Goal: Task Accomplishment & Management: Manage account settings

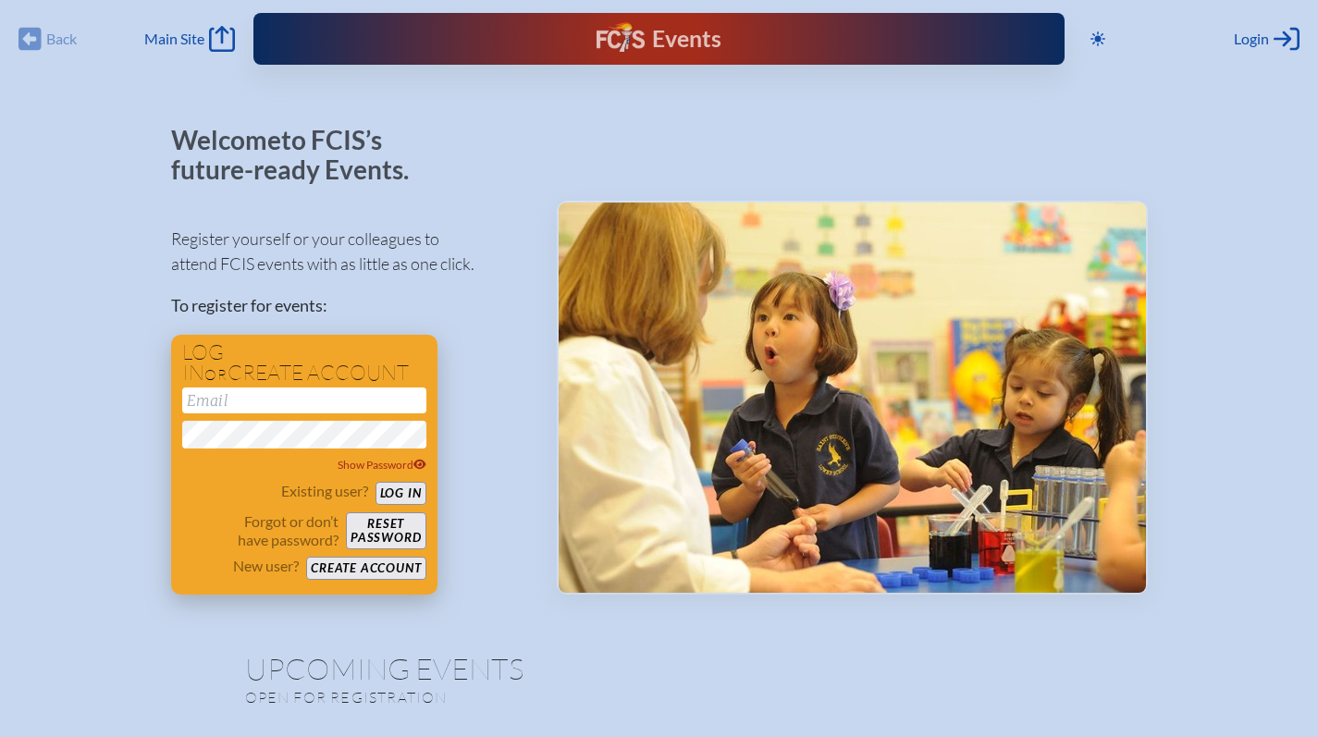
type input "[EMAIL_ADDRESS][DOMAIN_NAME]"
click at [415, 498] on button "Log in" at bounding box center [400, 493] width 51 height 23
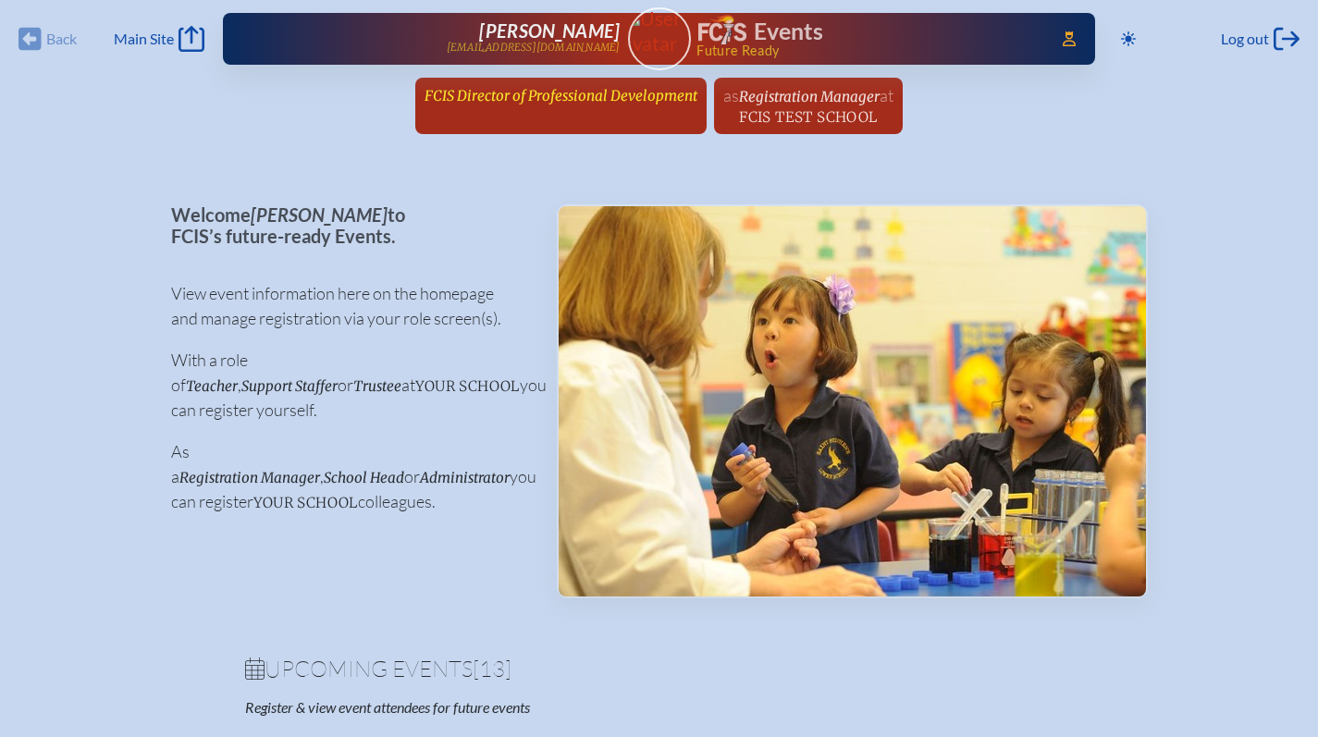
click at [595, 96] on span "FCIS Director of Professional Development" at bounding box center [560, 96] width 273 height 18
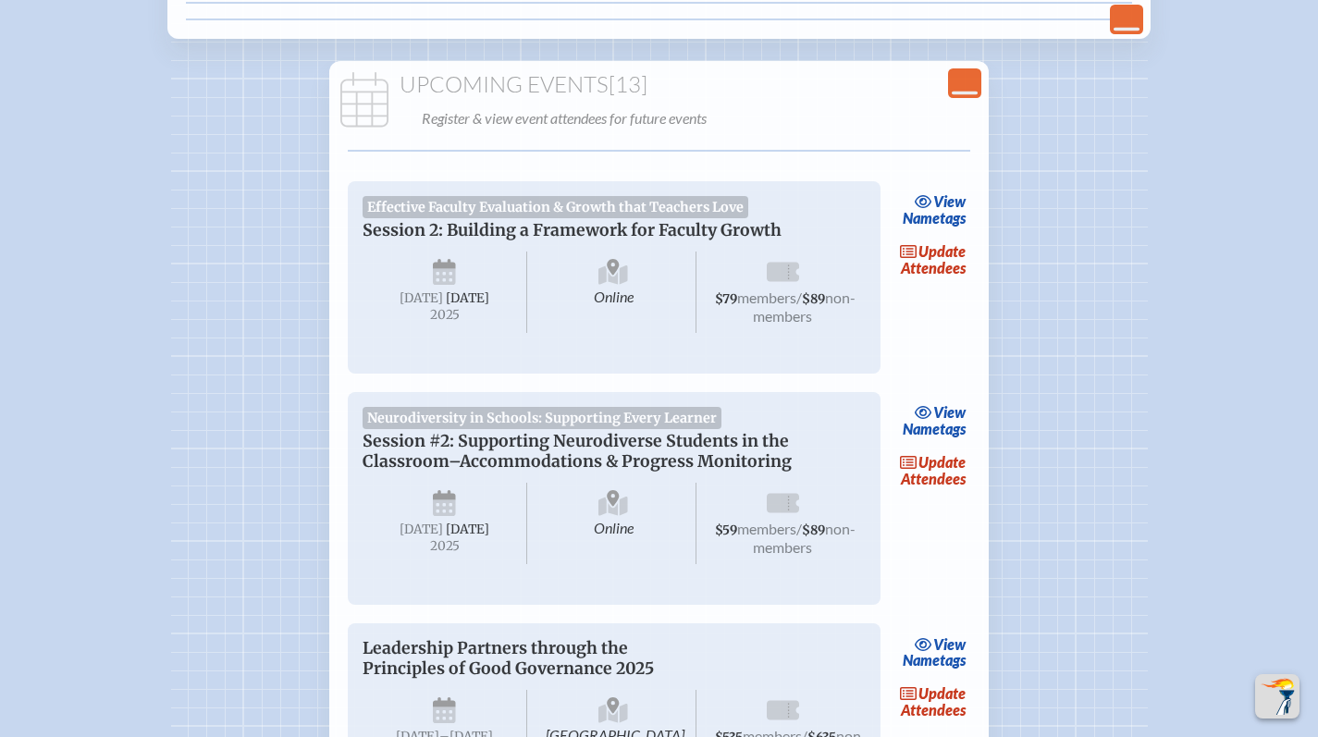
scroll to position [443, 0]
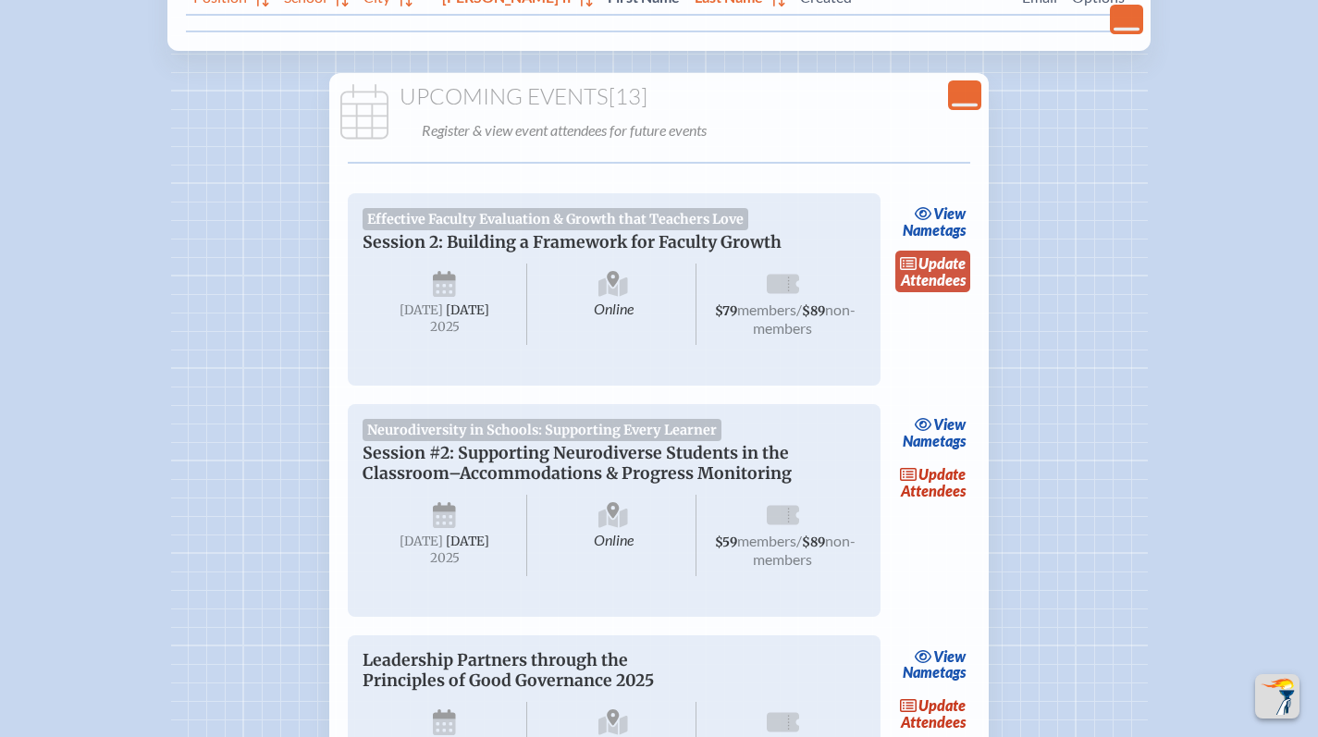
click at [943, 264] on span "update" at bounding box center [941, 263] width 47 height 18
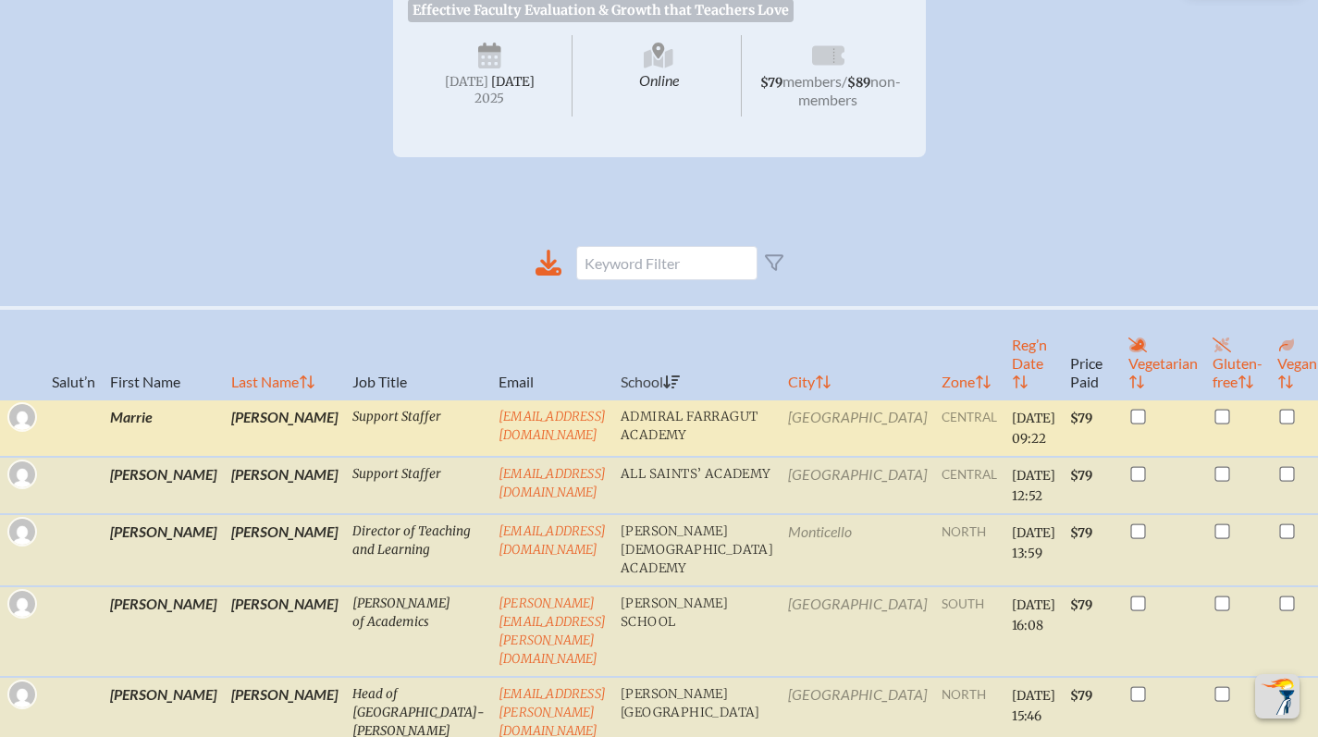
scroll to position [371, 0]
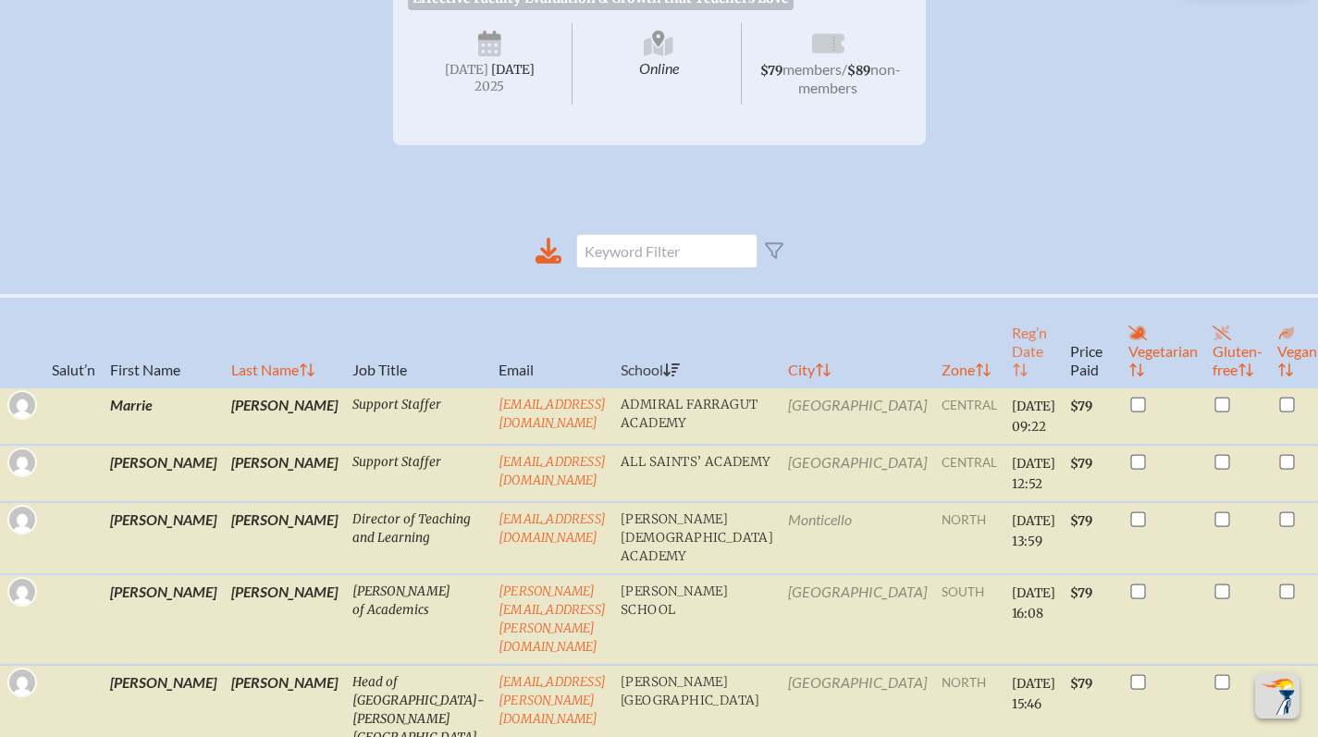
click at [1004, 367] on th "Reg’n Date" at bounding box center [1033, 342] width 58 height 92
checkbox input "true"
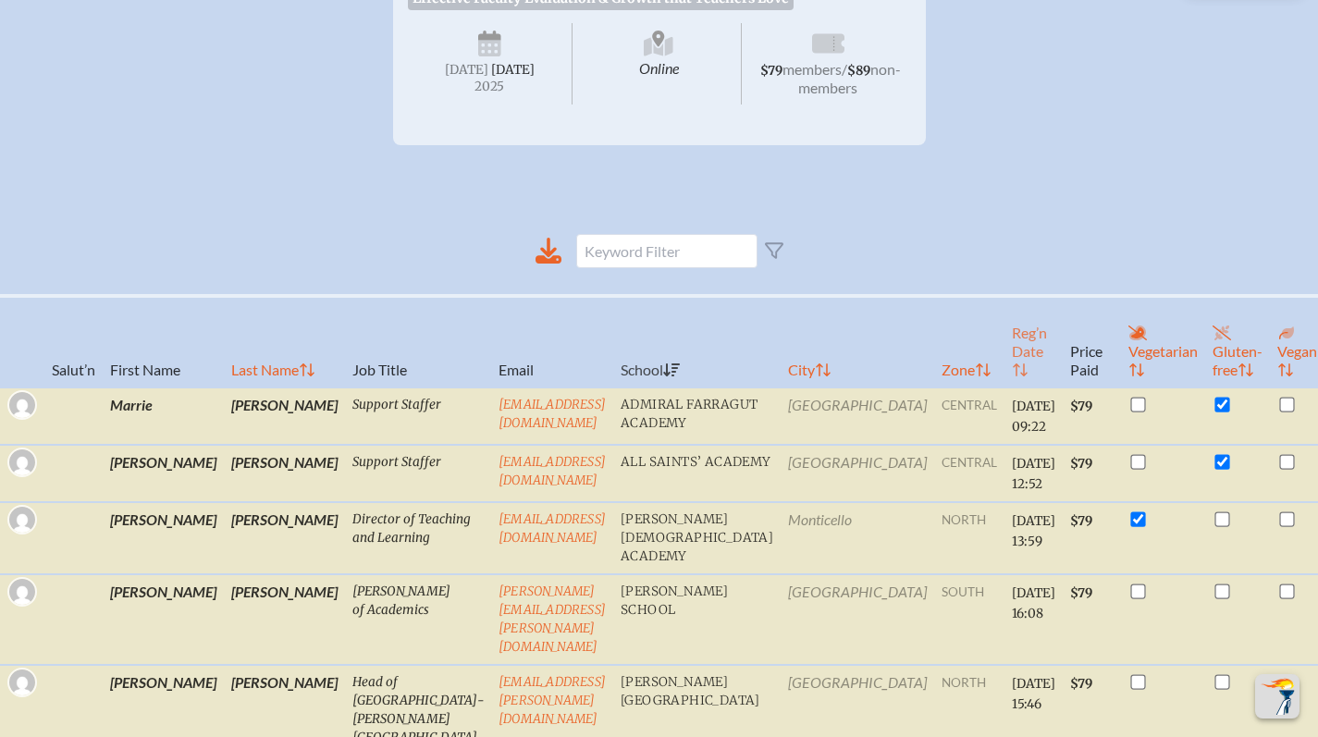
checkbox input "true"
checkbox input "false"
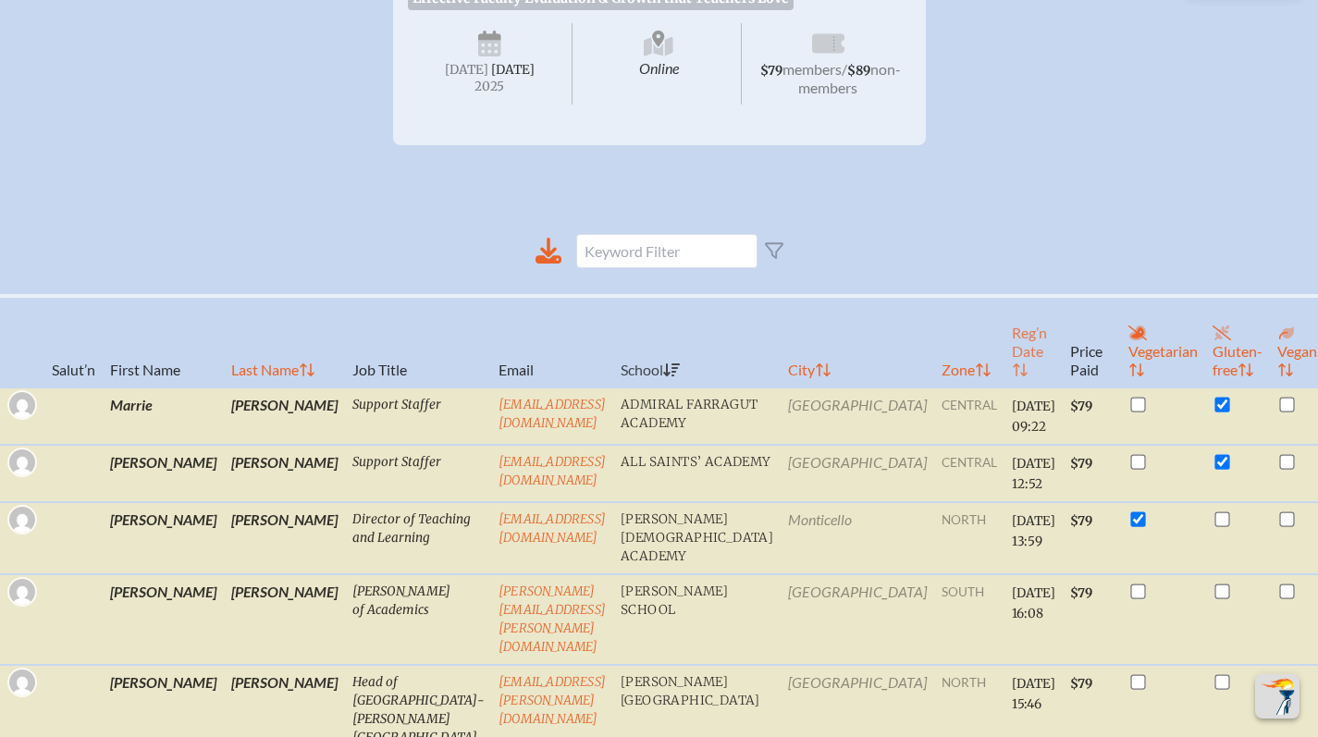
checkbox input "false"
checkbox input "true"
checkbox input "false"
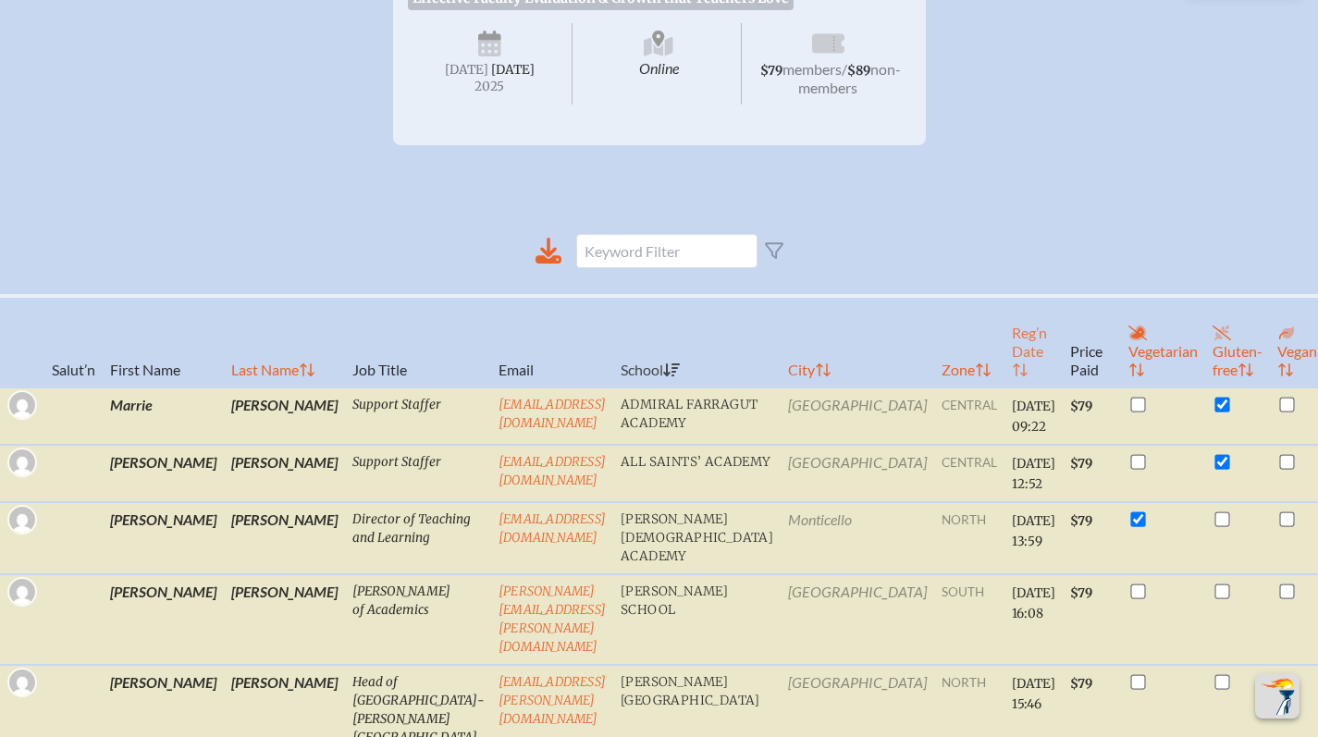
checkbox input "false"
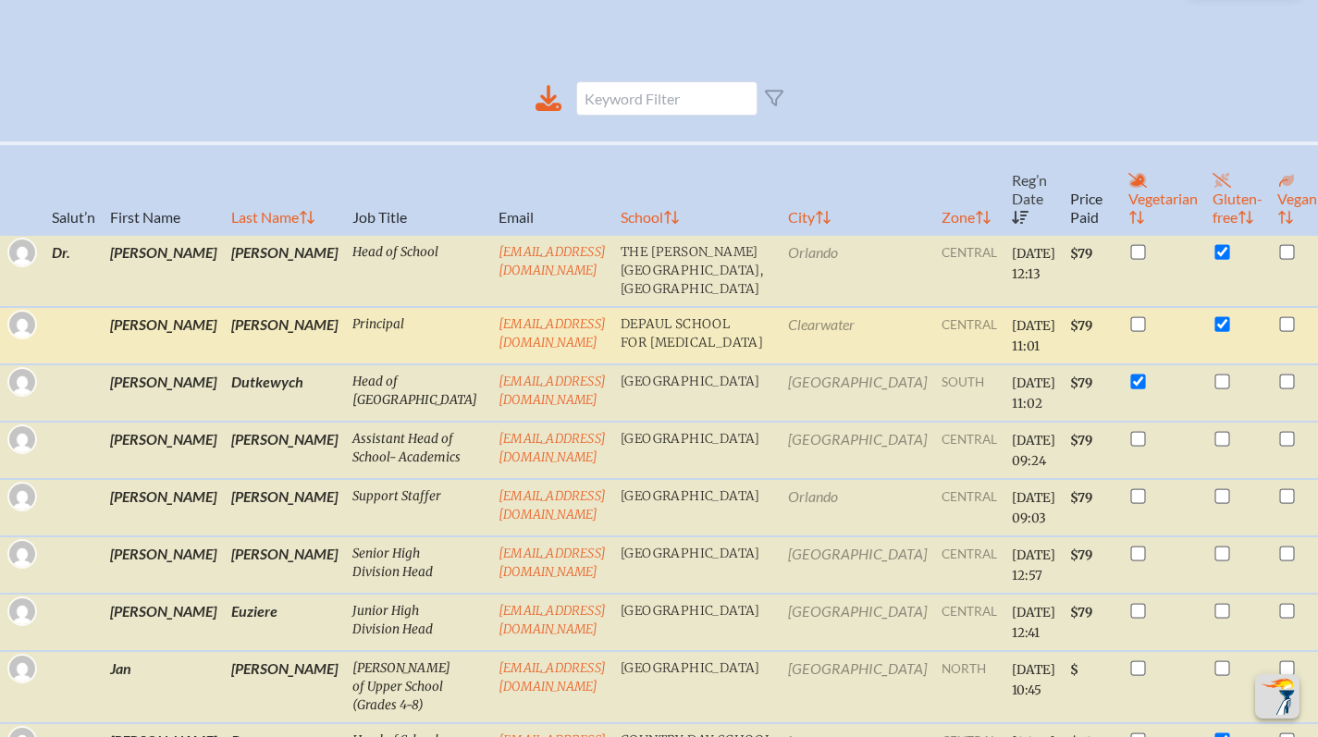
scroll to position [524, 0]
drag, startPoint x: 618, startPoint y: 333, endPoint x: 397, endPoint y: 336, distance: 221.0
click at [397, 336] on tr "[PERSON_NAME] Principal [EMAIL_ADDRESS][DOMAIN_NAME] DePaul School for [MEDICAL…" at bounding box center [710, 334] width 1420 height 57
copy tr "[EMAIL_ADDRESS][DOMAIN_NAME]"
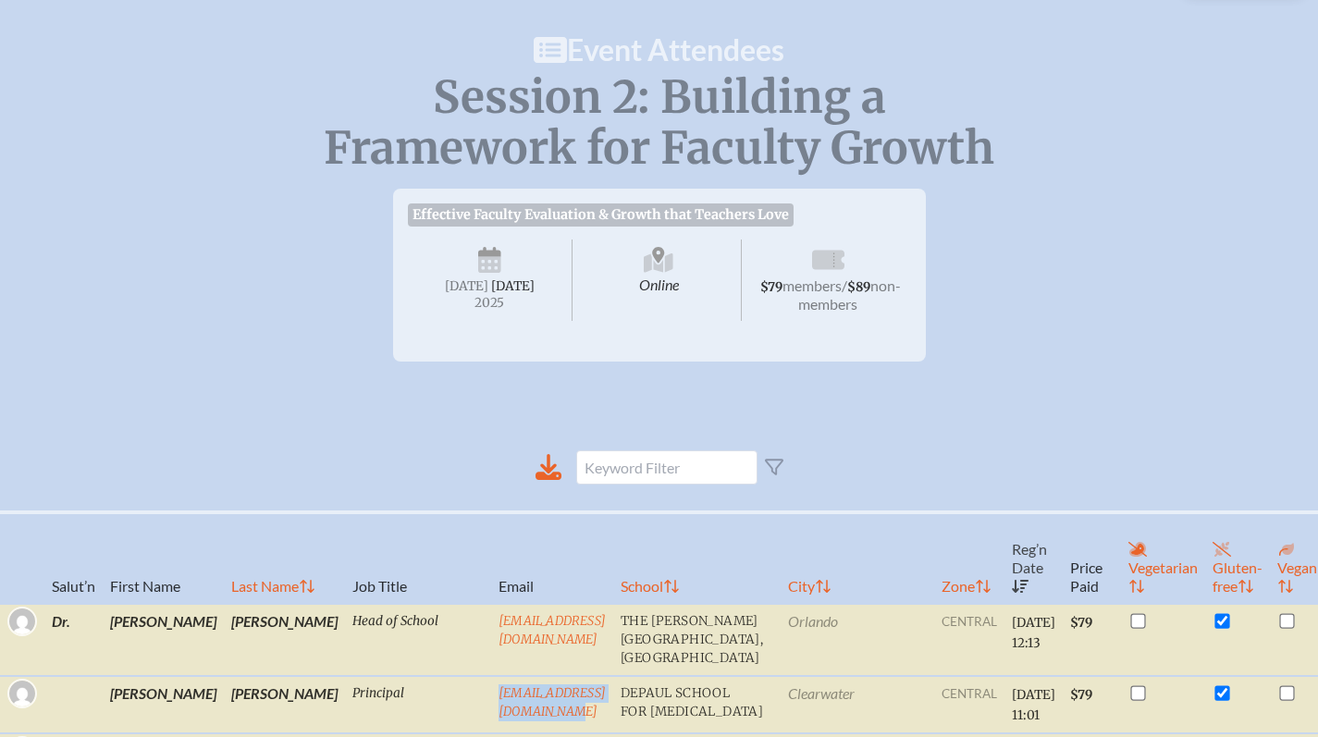
scroll to position [0, 0]
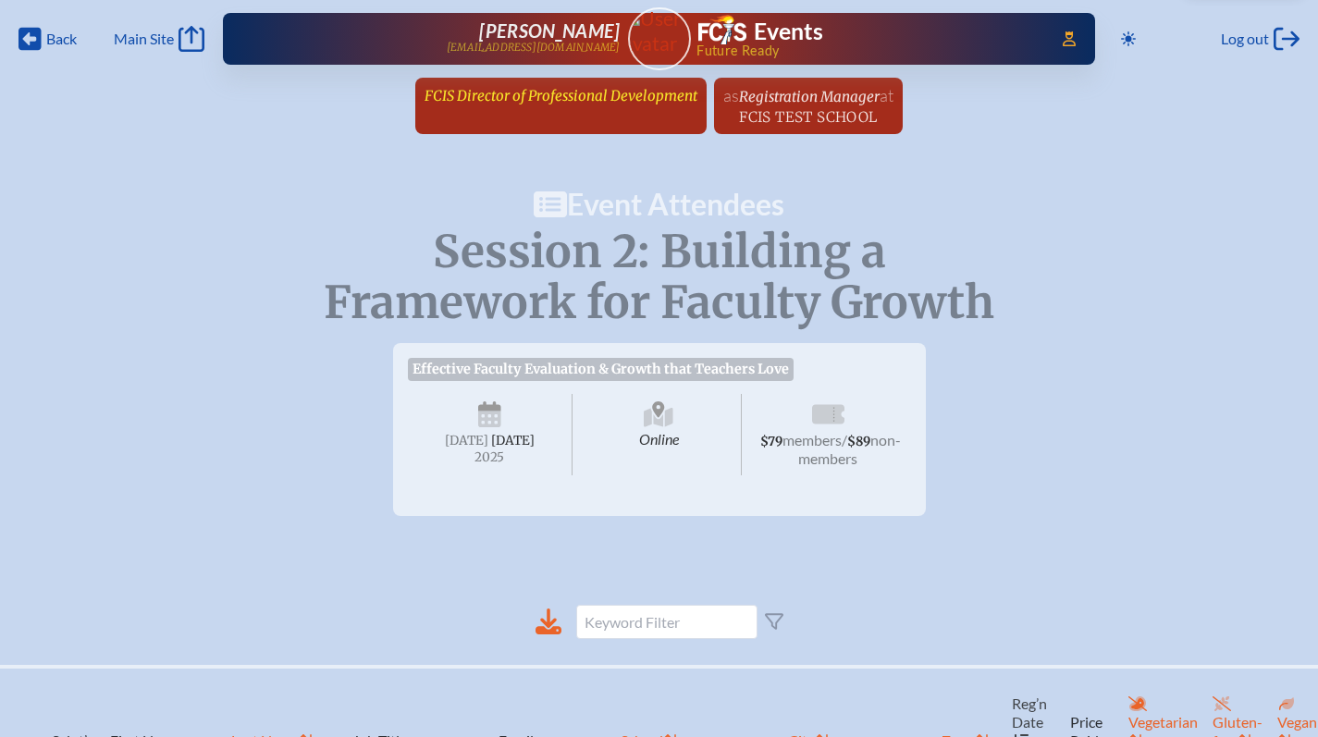
click at [600, 110] on link "FCIS Director of Professional Development since [DATE]" at bounding box center [561, 95] width 288 height 35
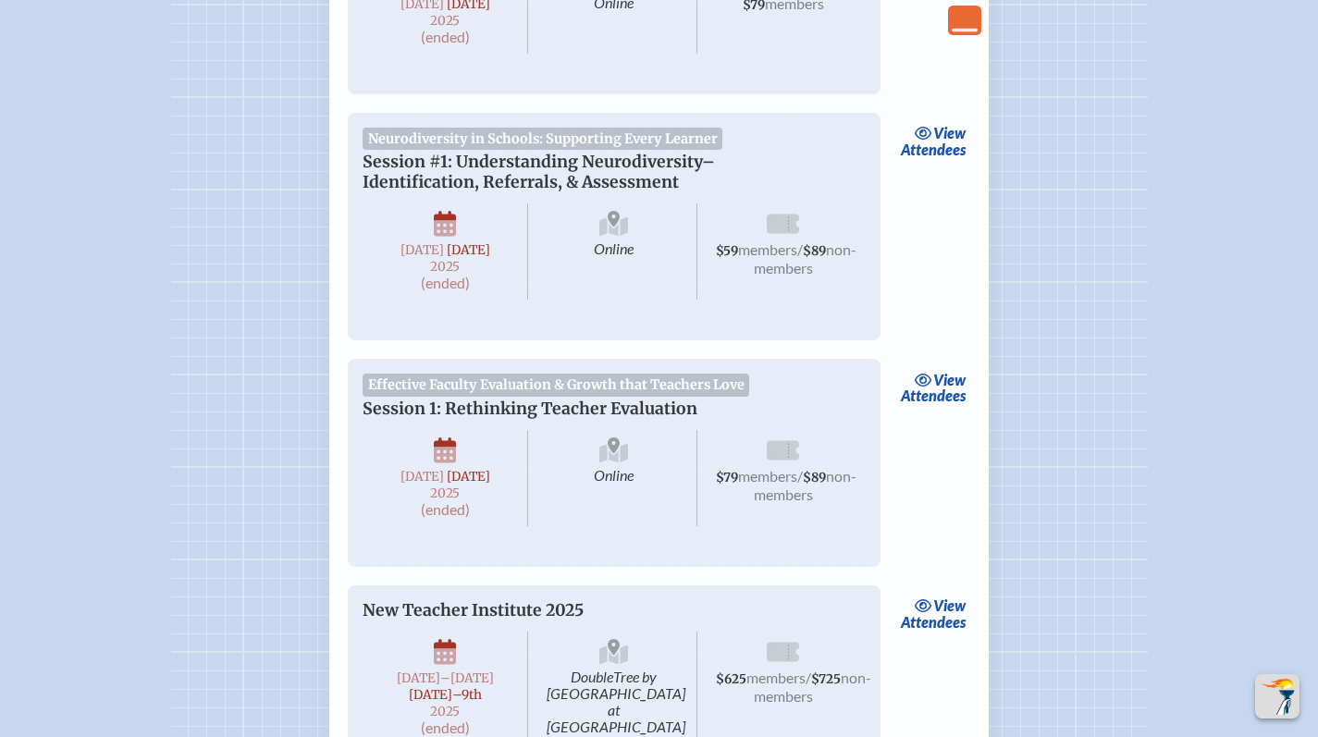
scroll to position [4377, 0]
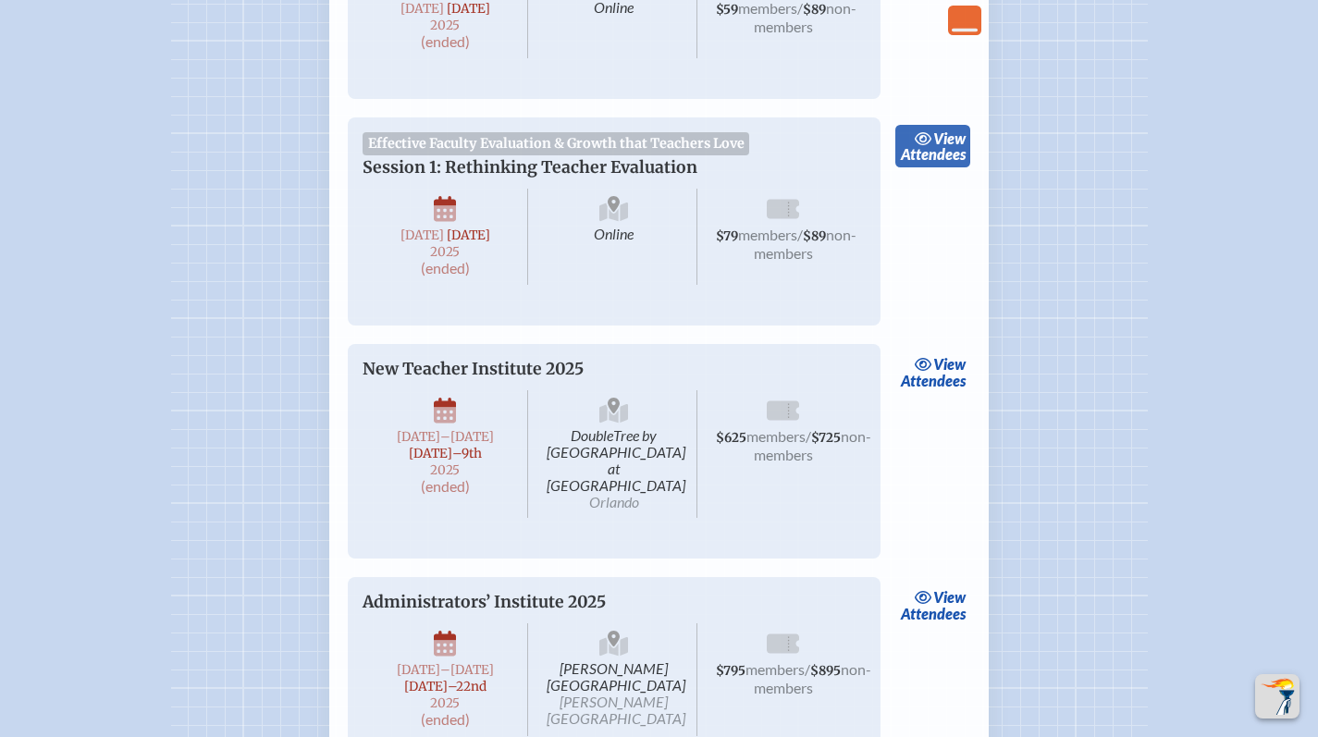
click at [939, 167] on link "view Attendees" at bounding box center [932, 146] width 75 height 43
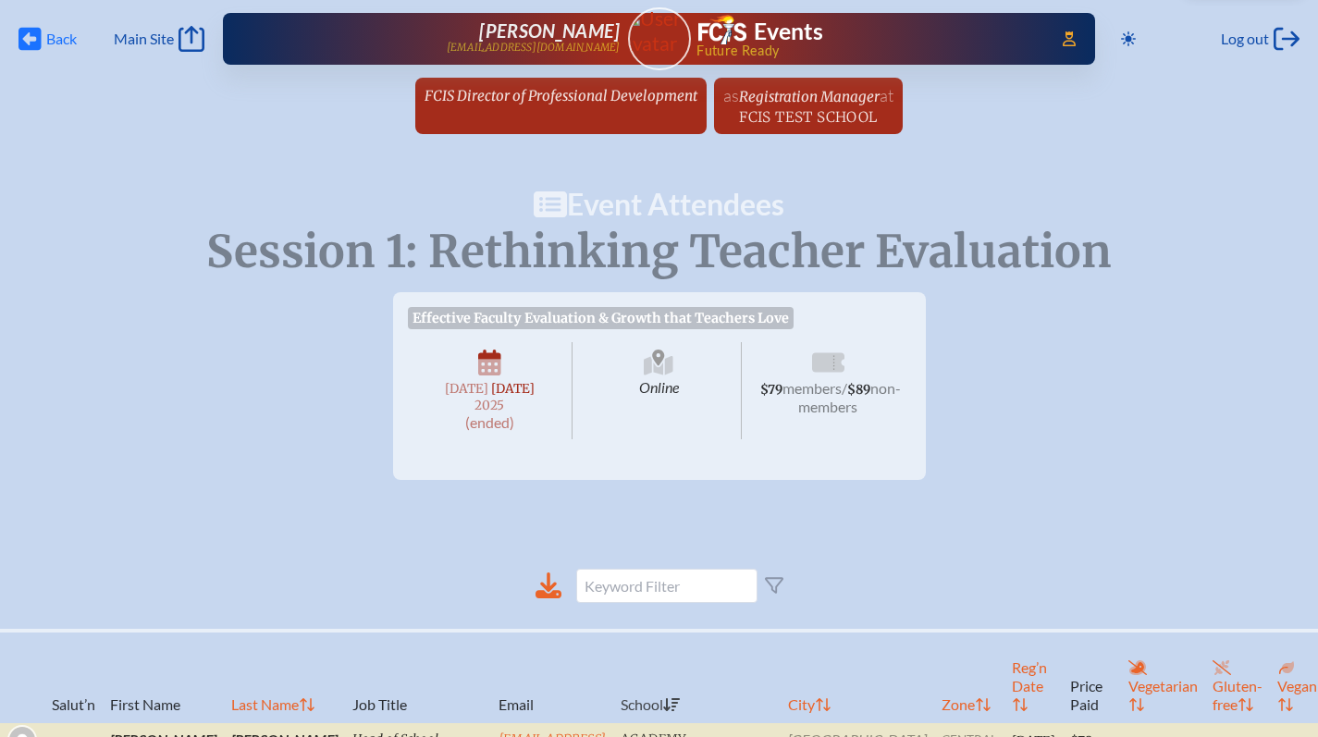
click at [42, 31] on span "Back Back" at bounding box center [47, 39] width 58 height 26
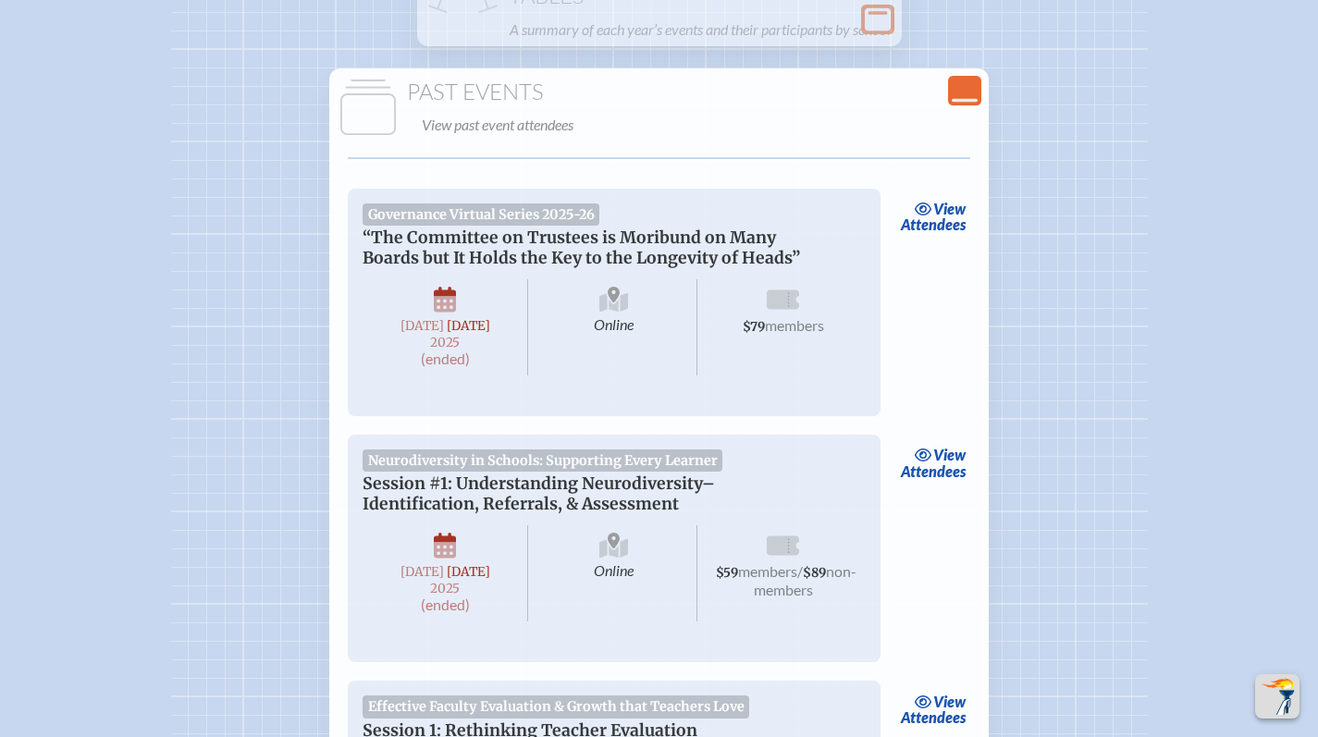
scroll to position [3832, 0]
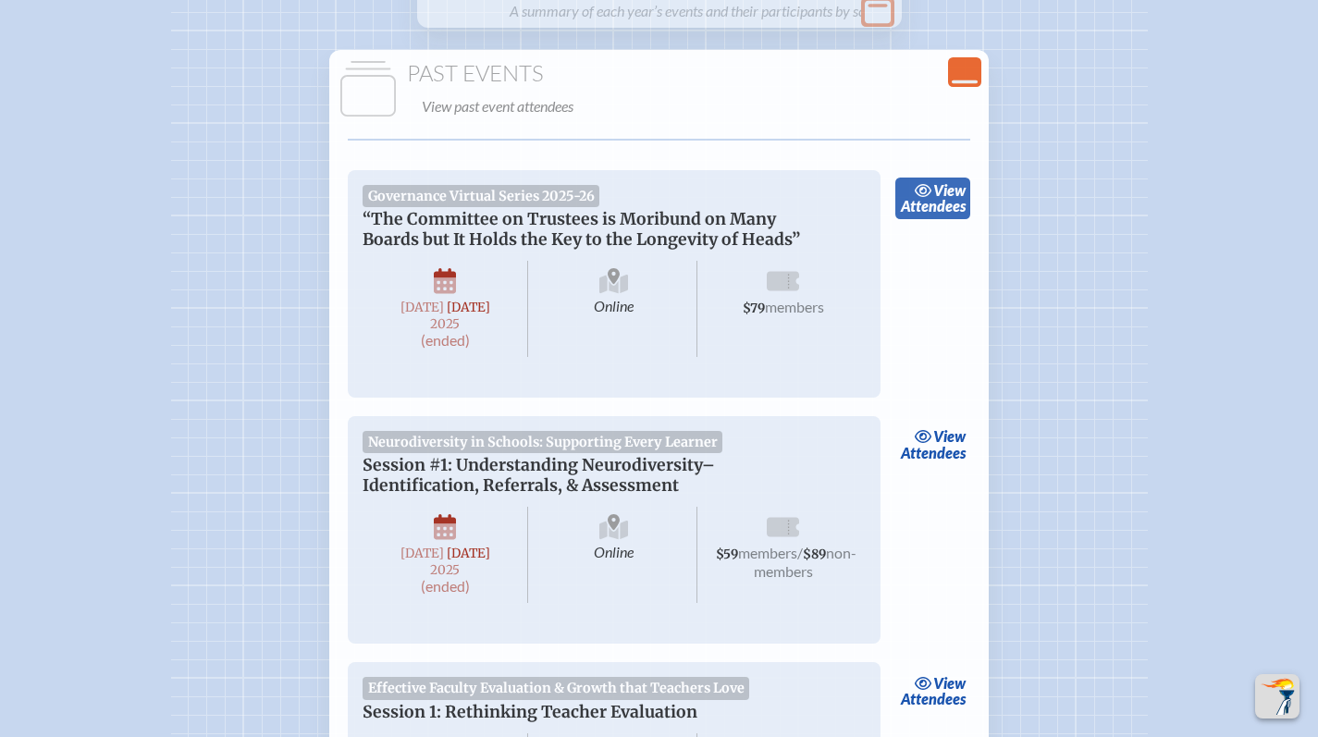
click at [927, 220] on link "view Attendees" at bounding box center [932, 199] width 75 height 43
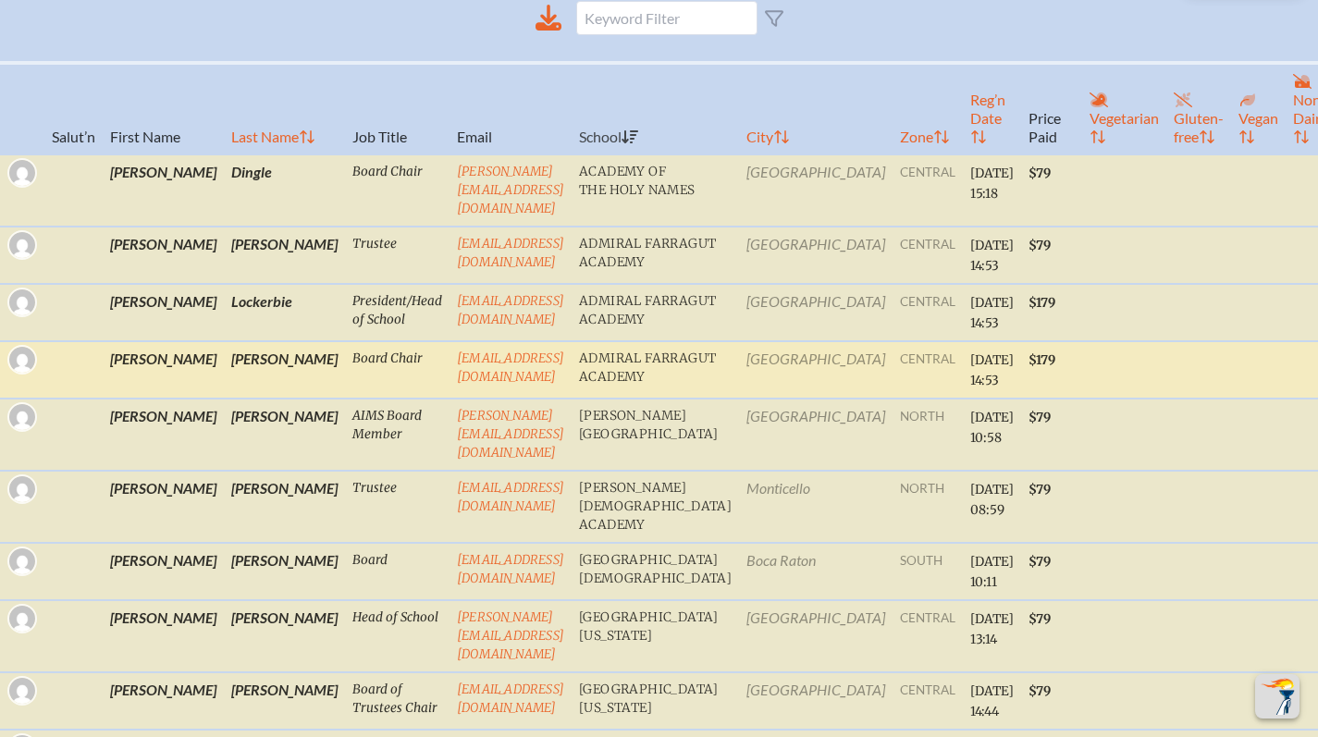
scroll to position [514, 0]
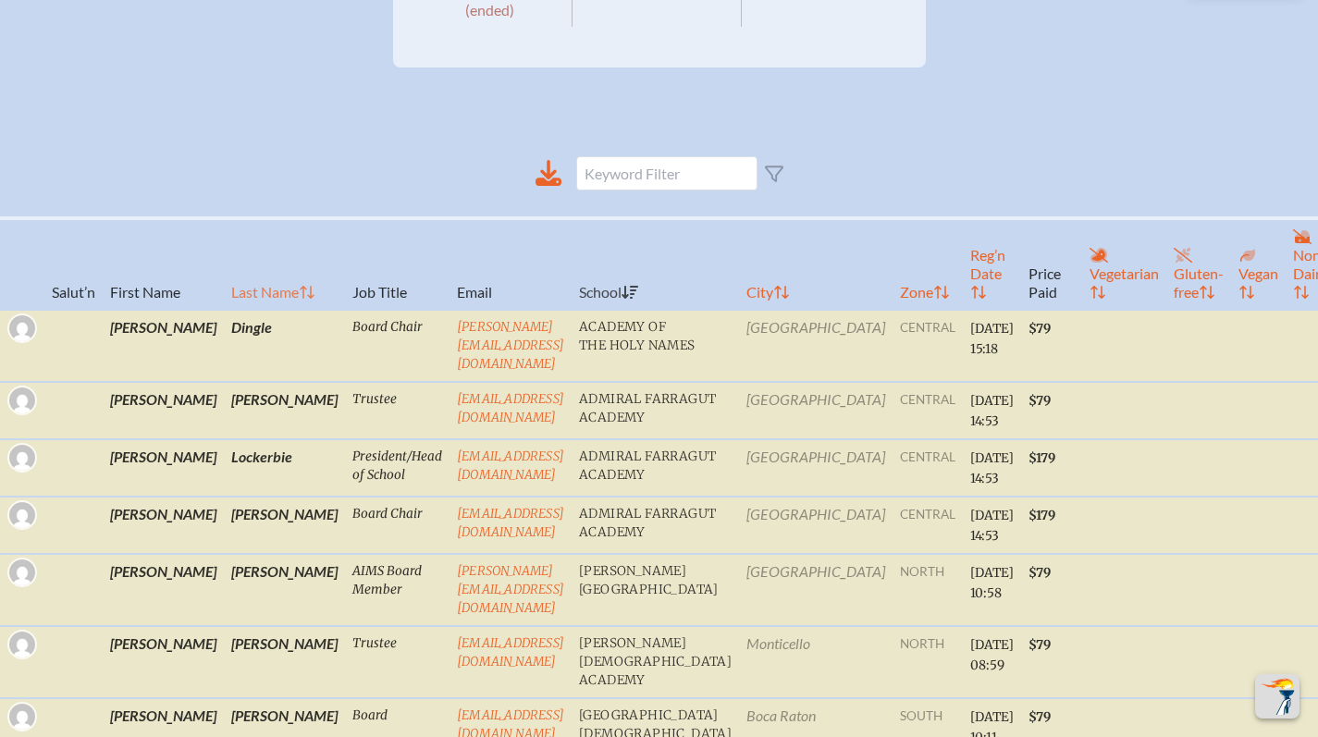
click at [224, 289] on th "Last Name" at bounding box center [284, 264] width 121 height 92
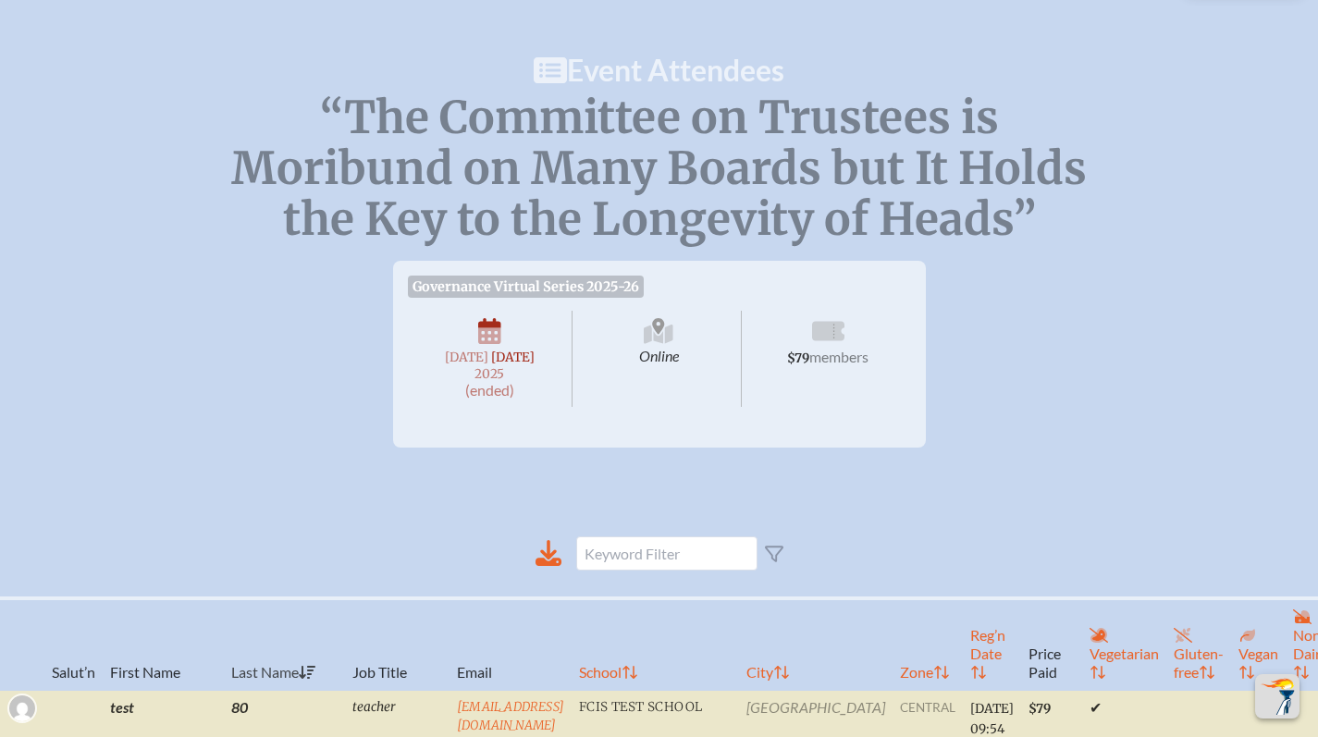
scroll to position [0, 0]
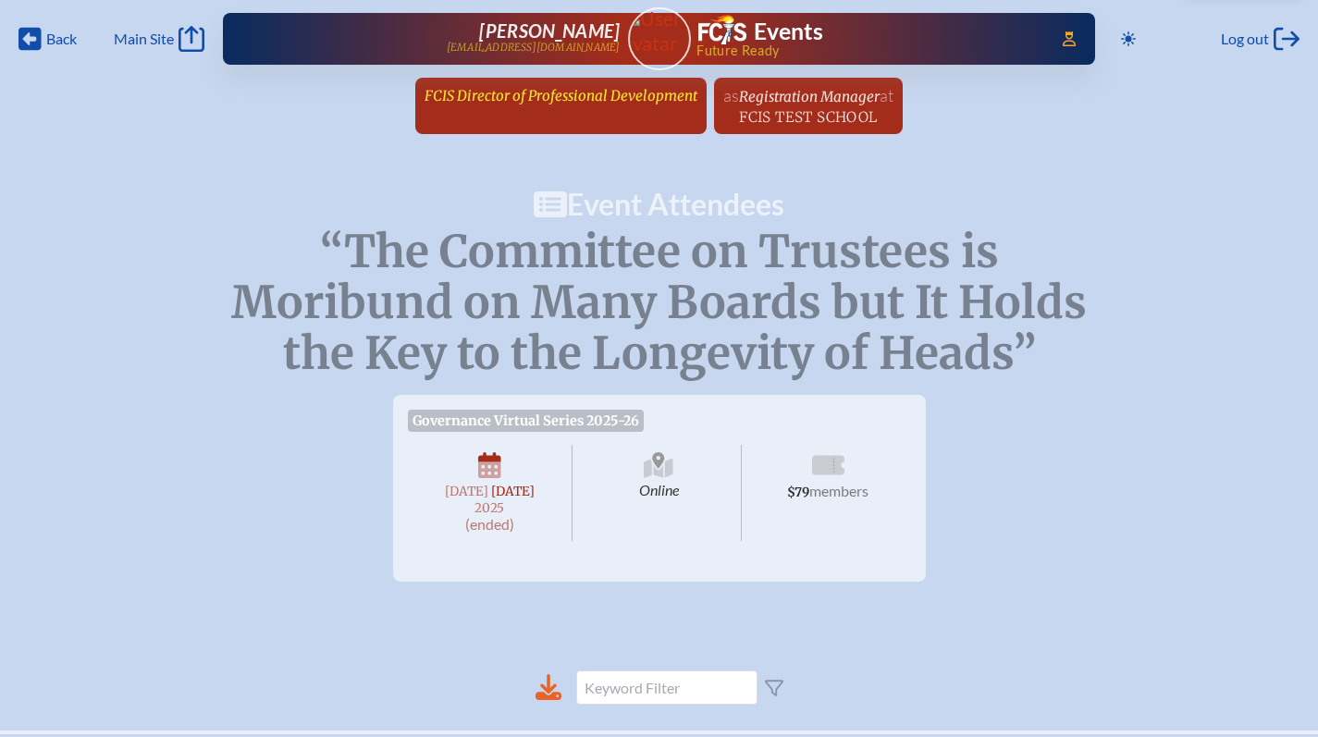
click at [657, 94] on span "FCIS Director of Professional Development" at bounding box center [560, 96] width 273 height 18
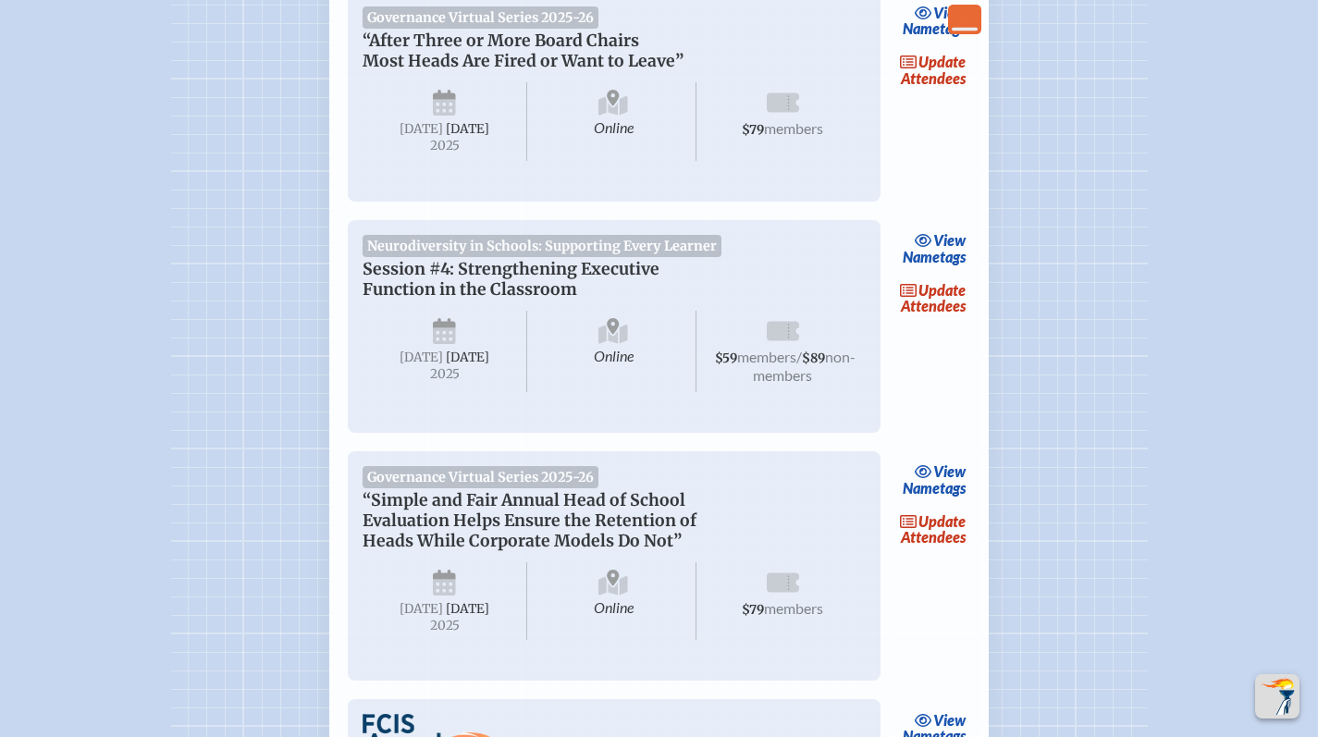
scroll to position [2054, 0]
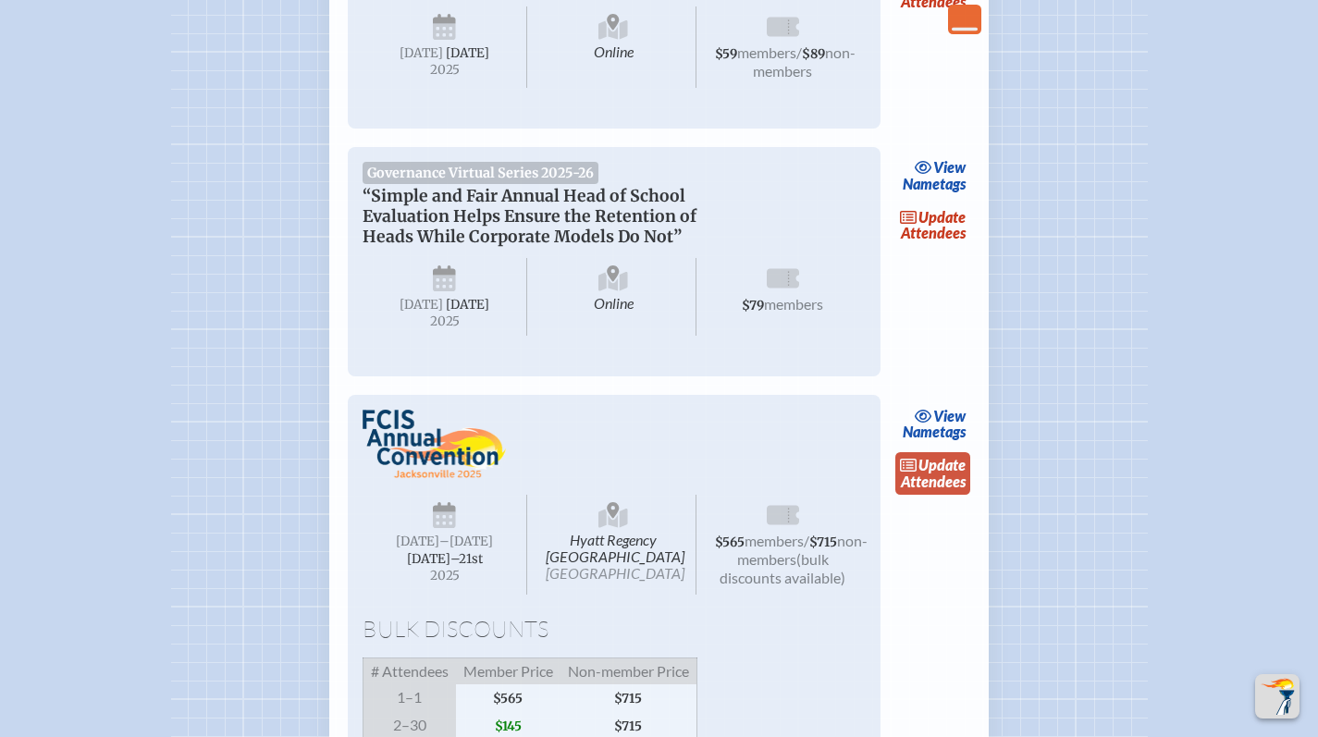
click at [931, 495] on link "update Attendees" at bounding box center [933, 473] width 76 height 43
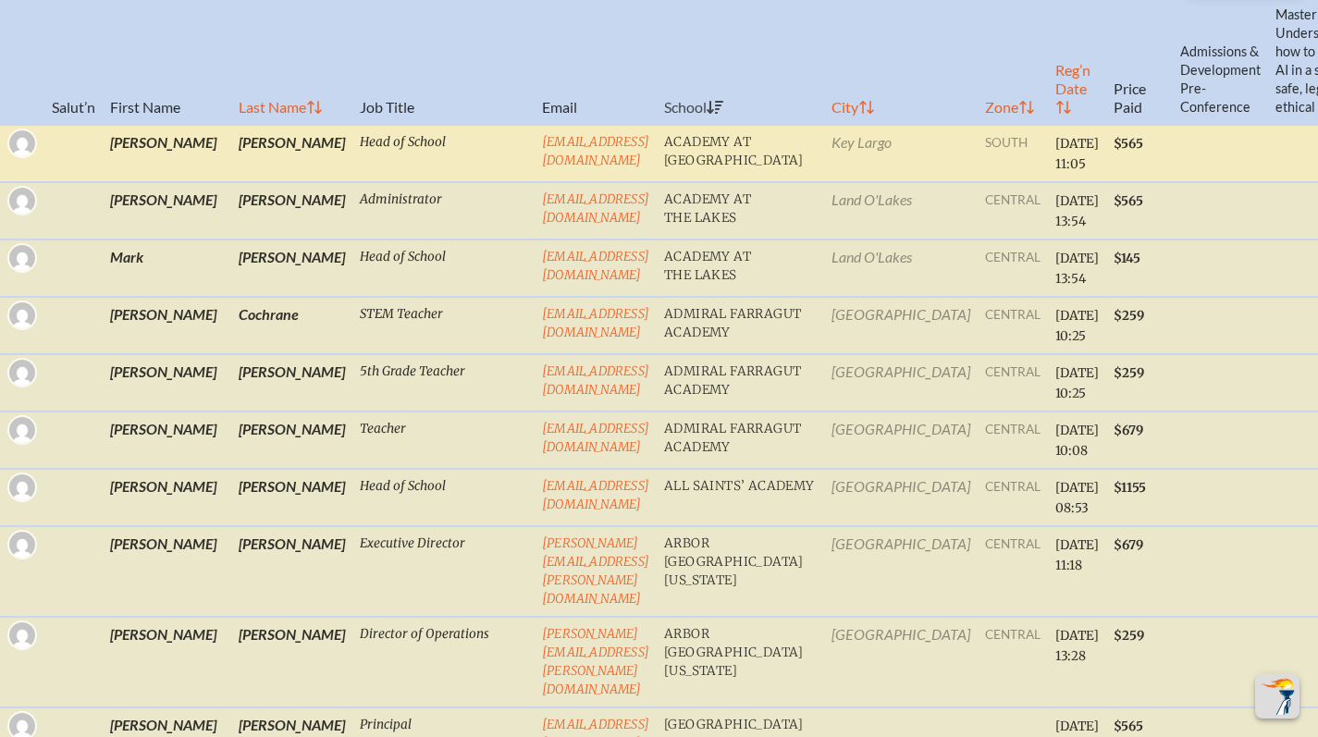
scroll to position [855, 0]
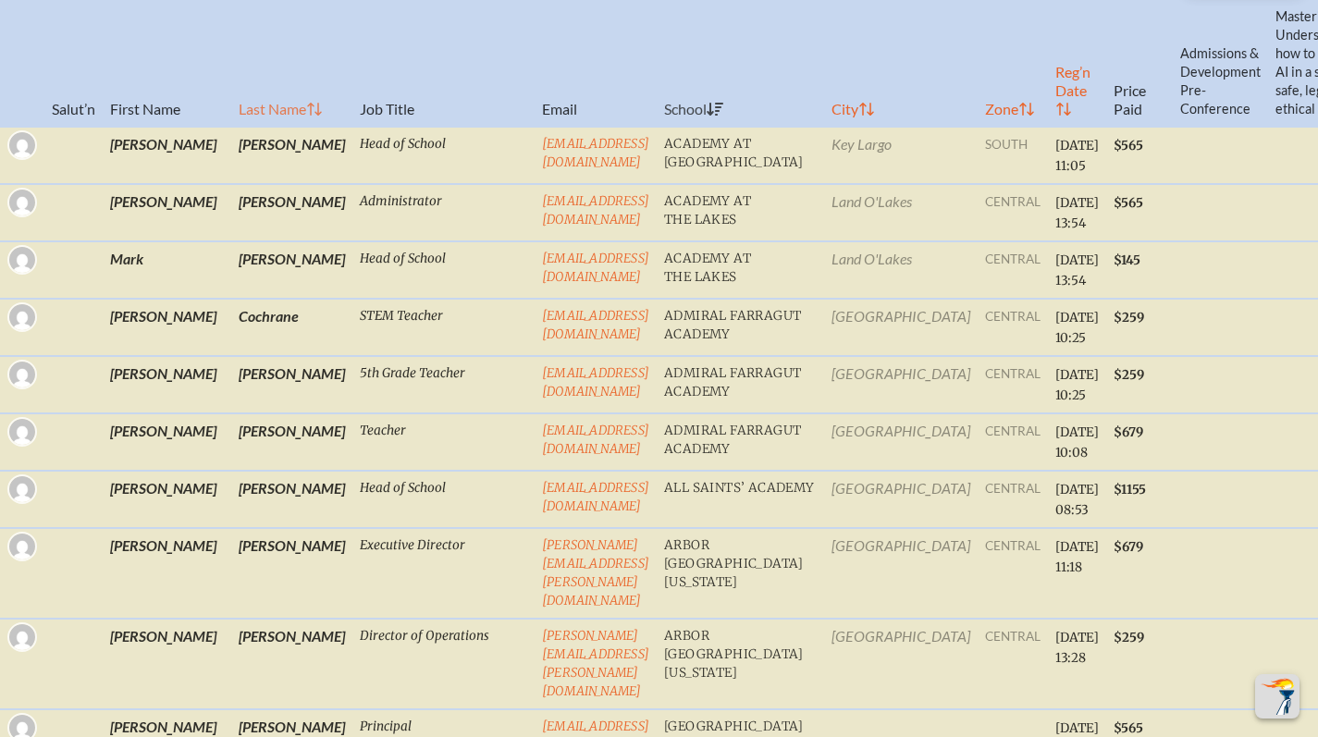
click at [231, 117] on th "Last Name" at bounding box center [291, 44] width 121 height 166
checkbox input "true"
checkbox input "false"
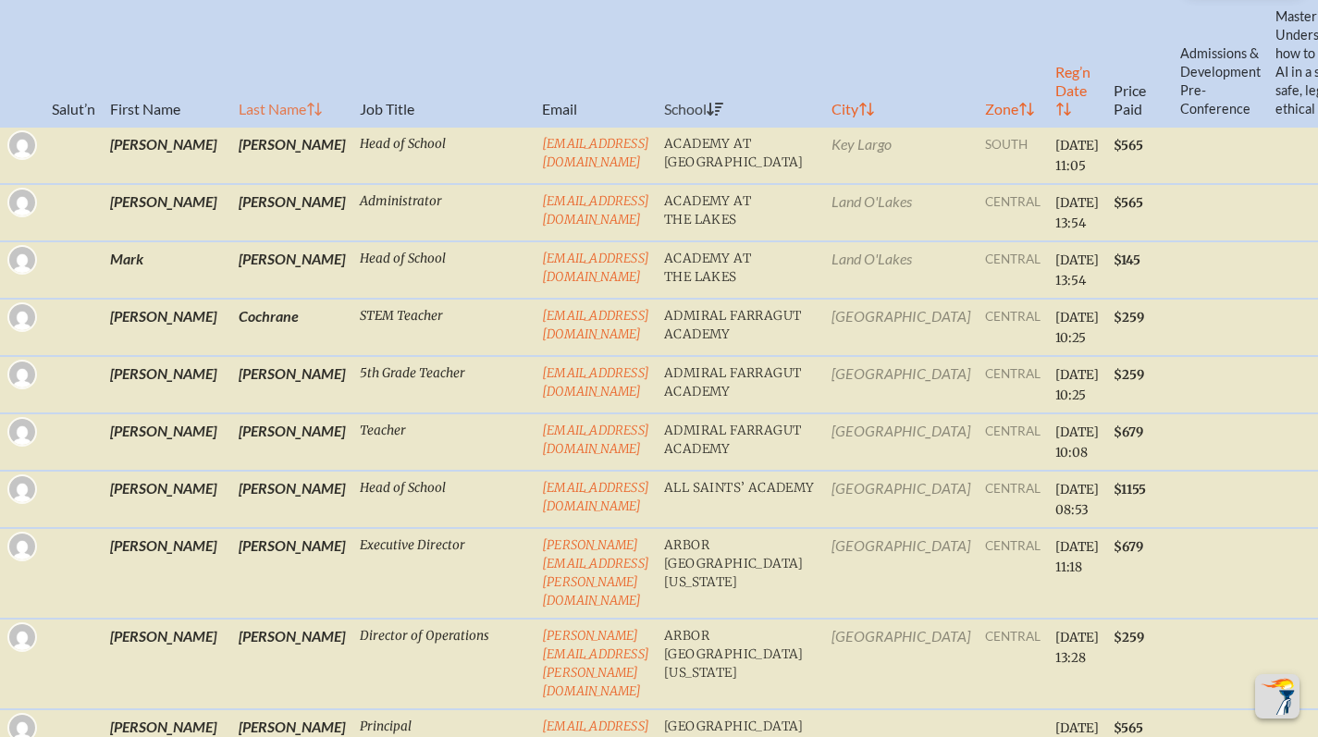
checkbox input "false"
checkbox input "true"
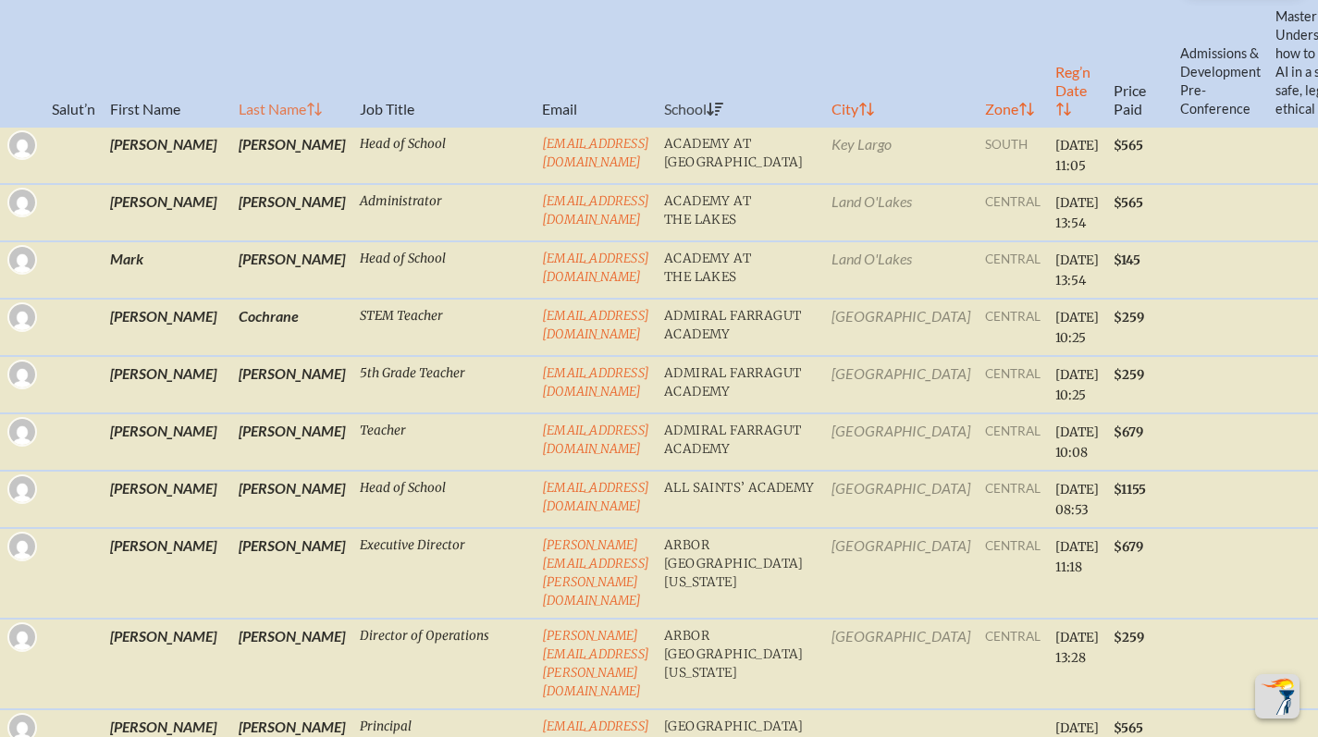
checkbox input "false"
checkbox input "true"
checkbox input "false"
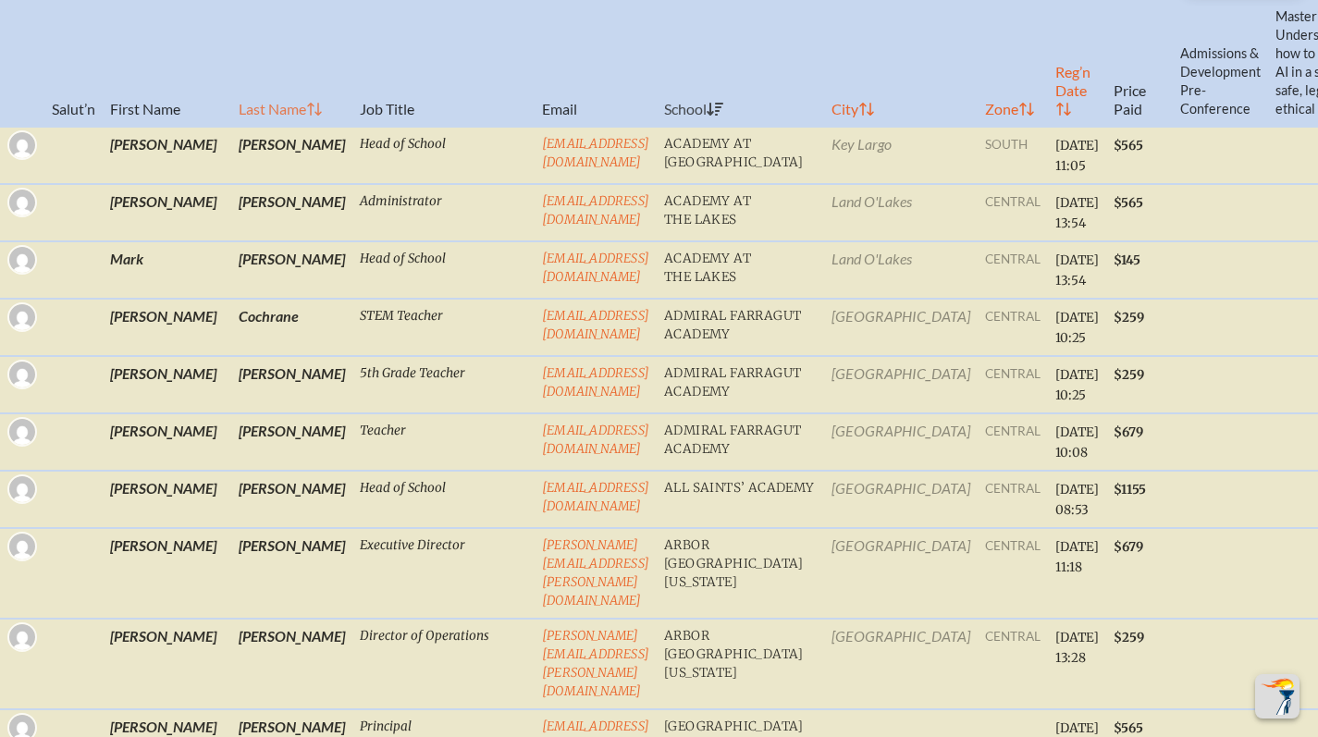
checkbox input "false"
checkbox input "true"
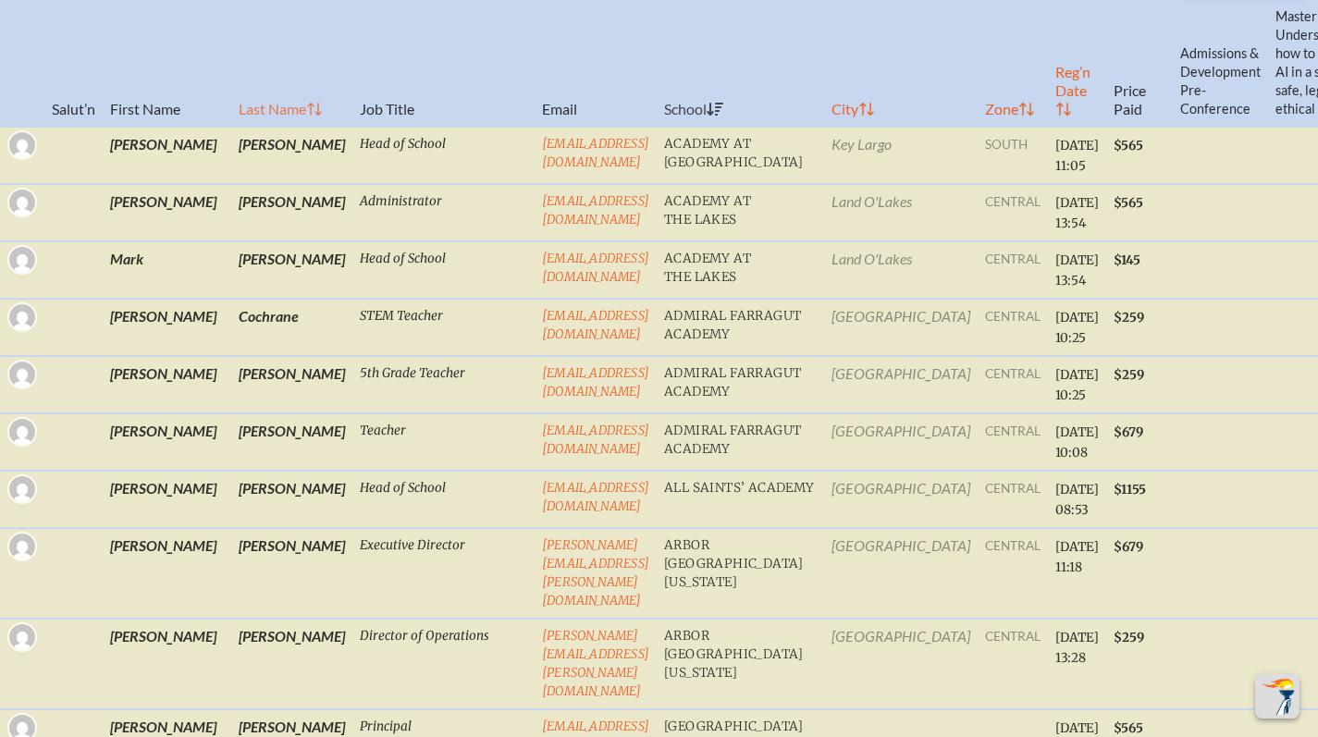
checkbox input "false"
checkbox input "true"
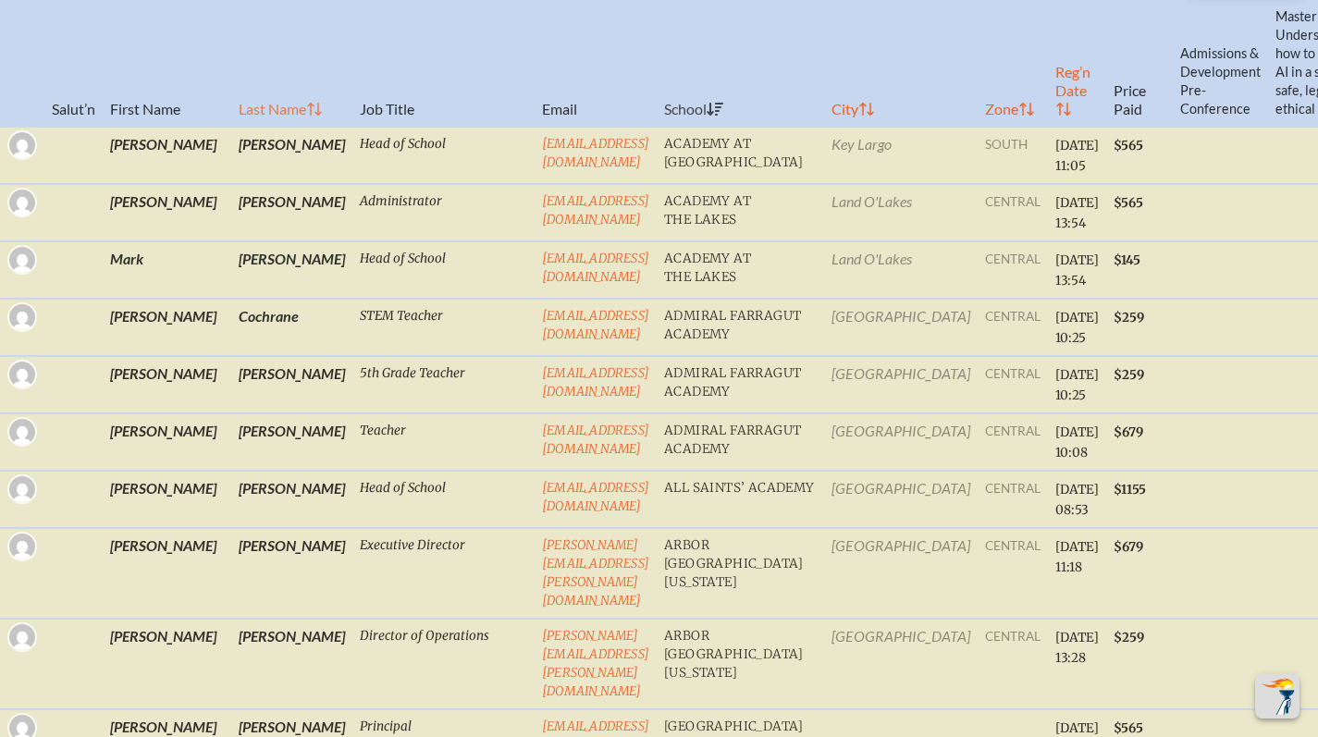
checkbox input "true"
checkbox input "false"
checkbox input "true"
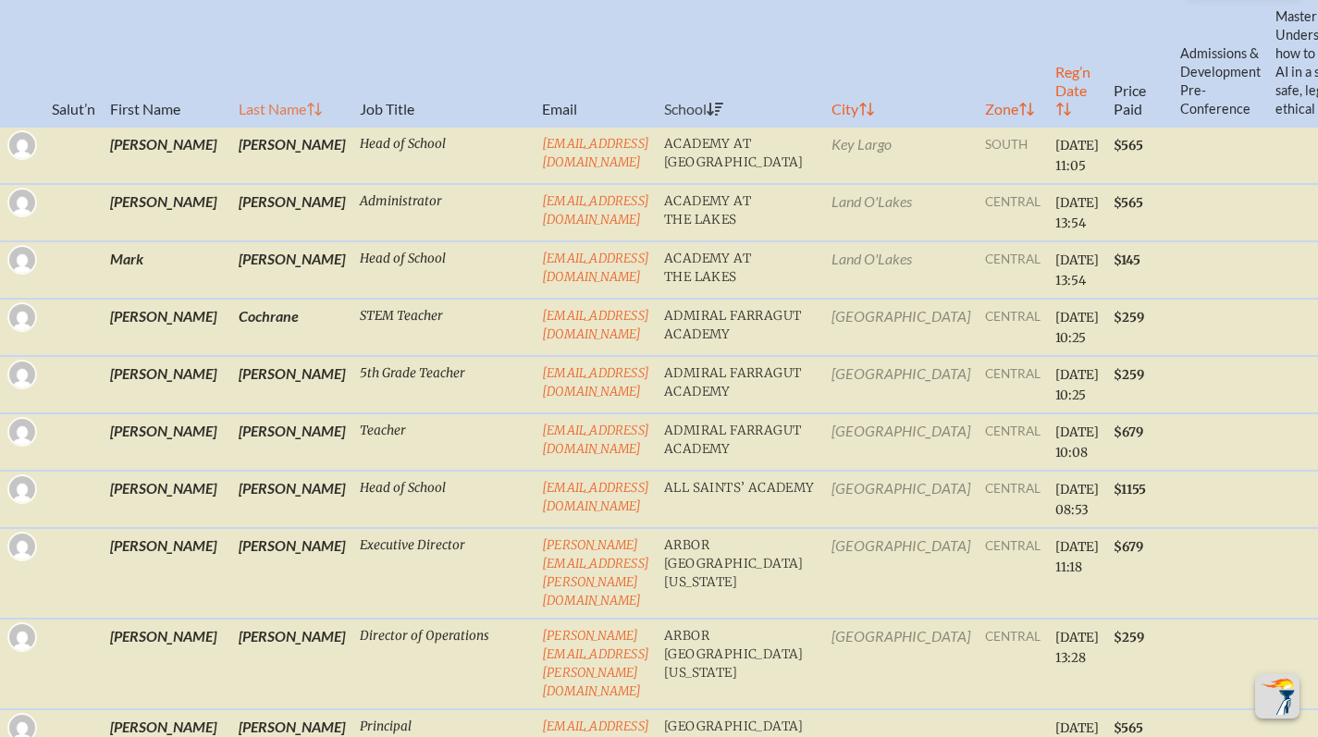
checkbox input "false"
checkbox input "true"
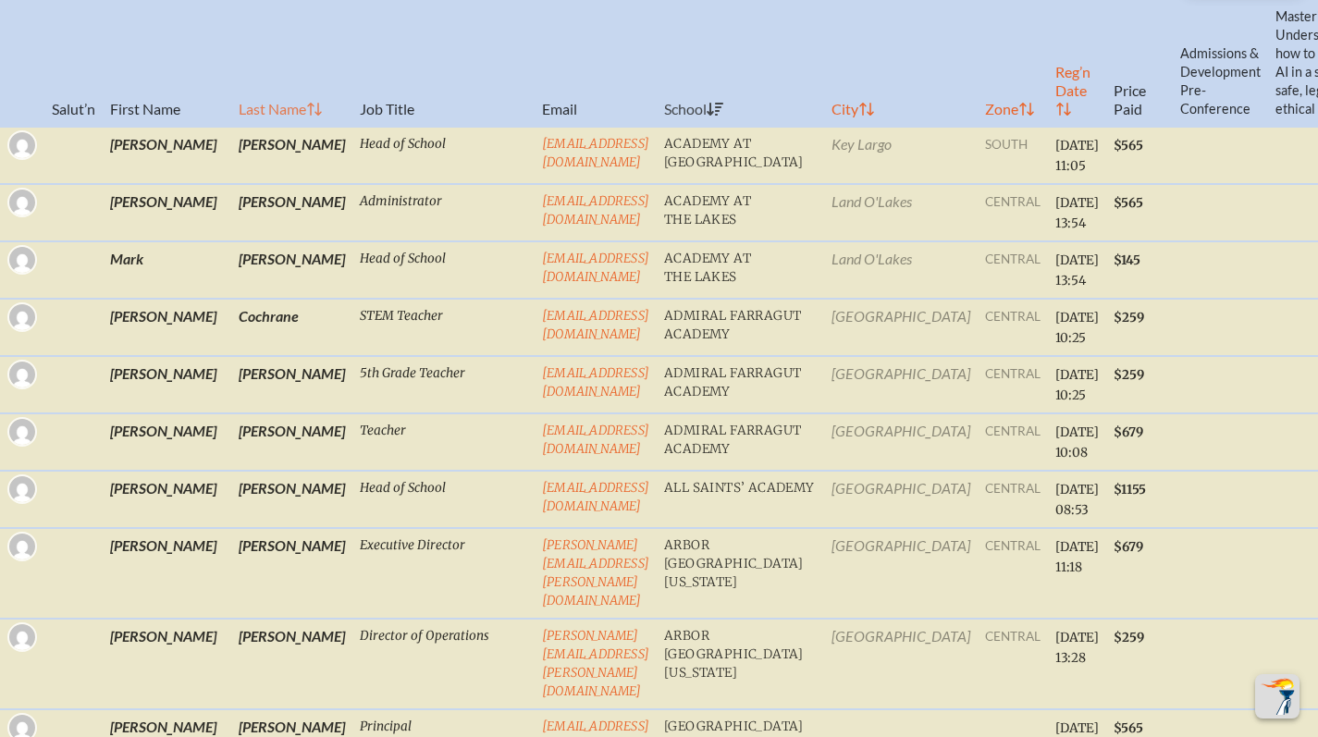
checkbox input "false"
checkbox input "true"
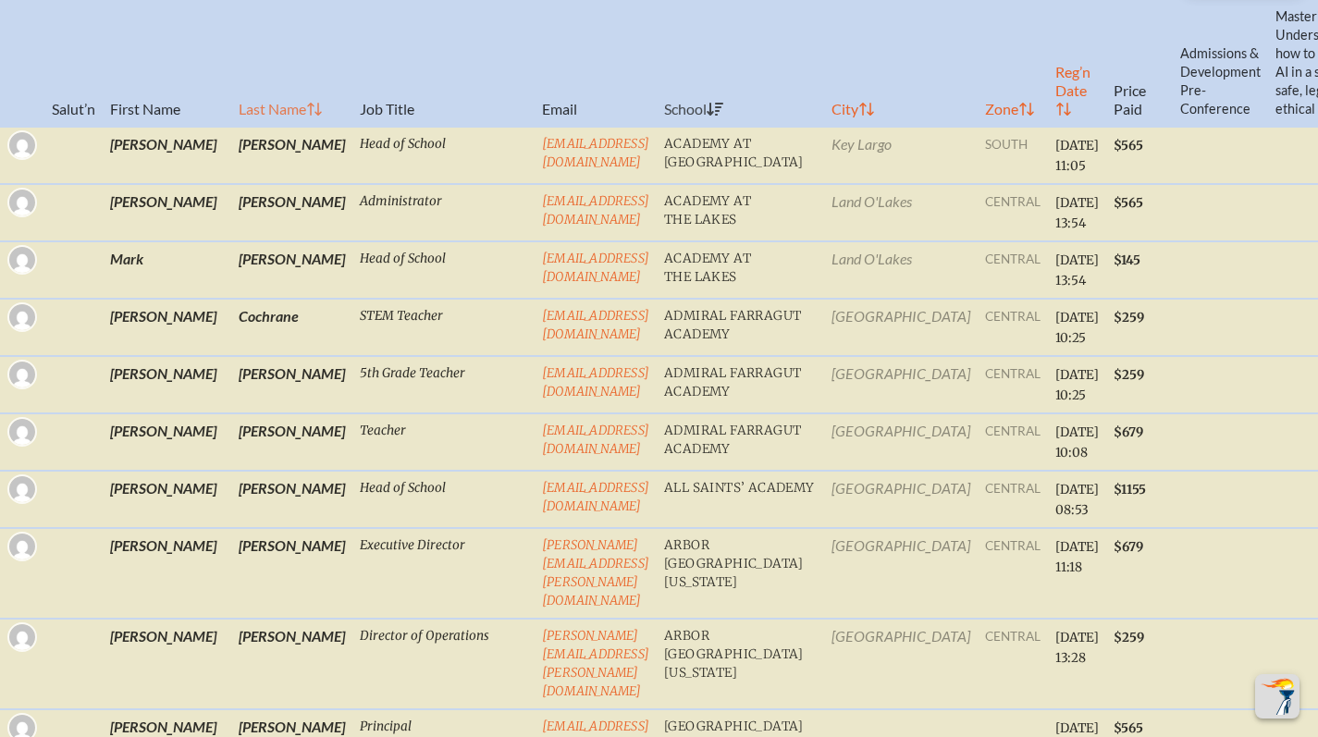
checkbox input "true"
checkbox input "false"
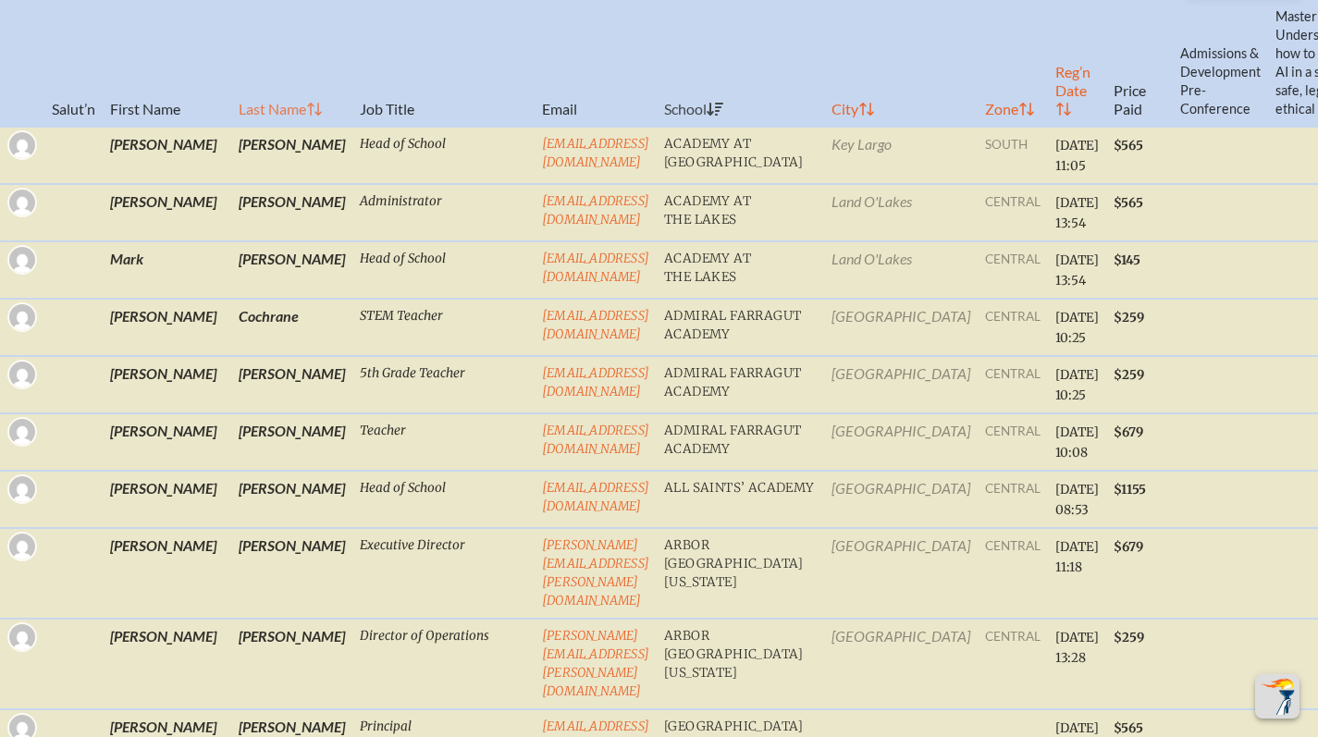
checkbox input "false"
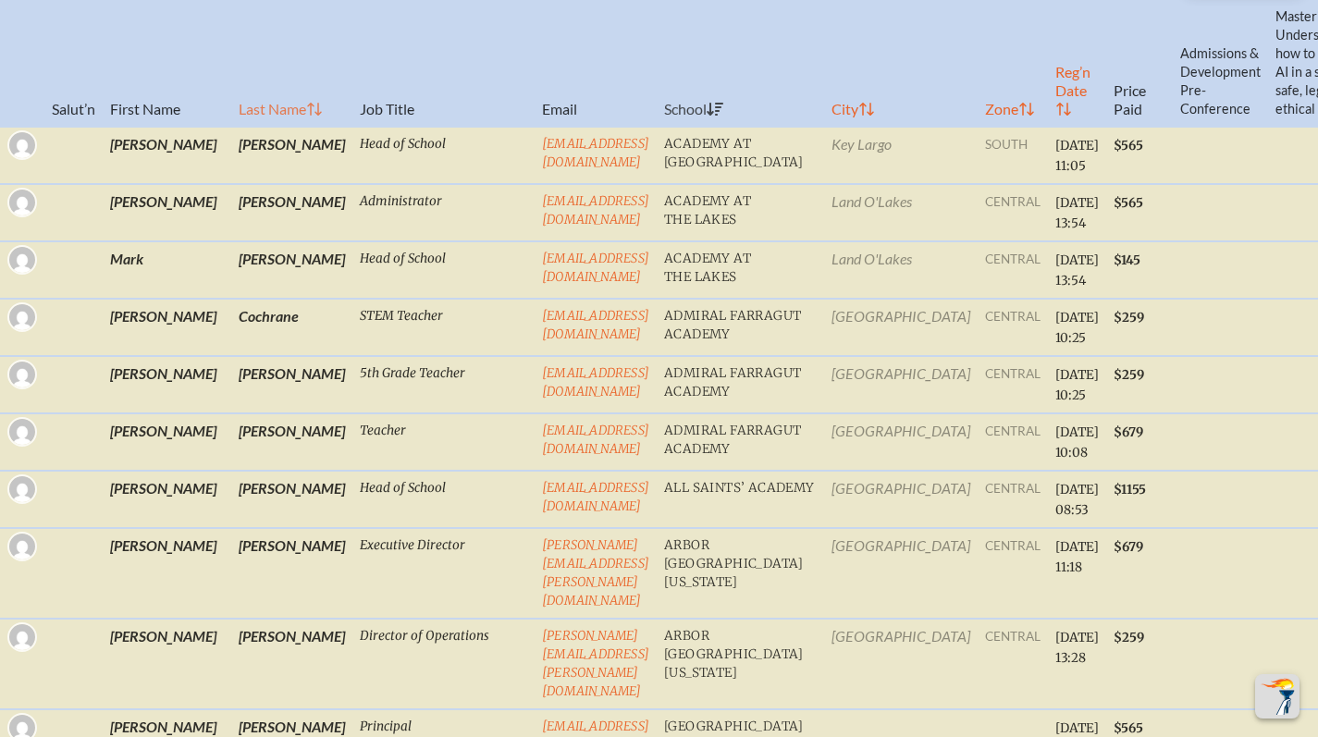
checkbox input "true"
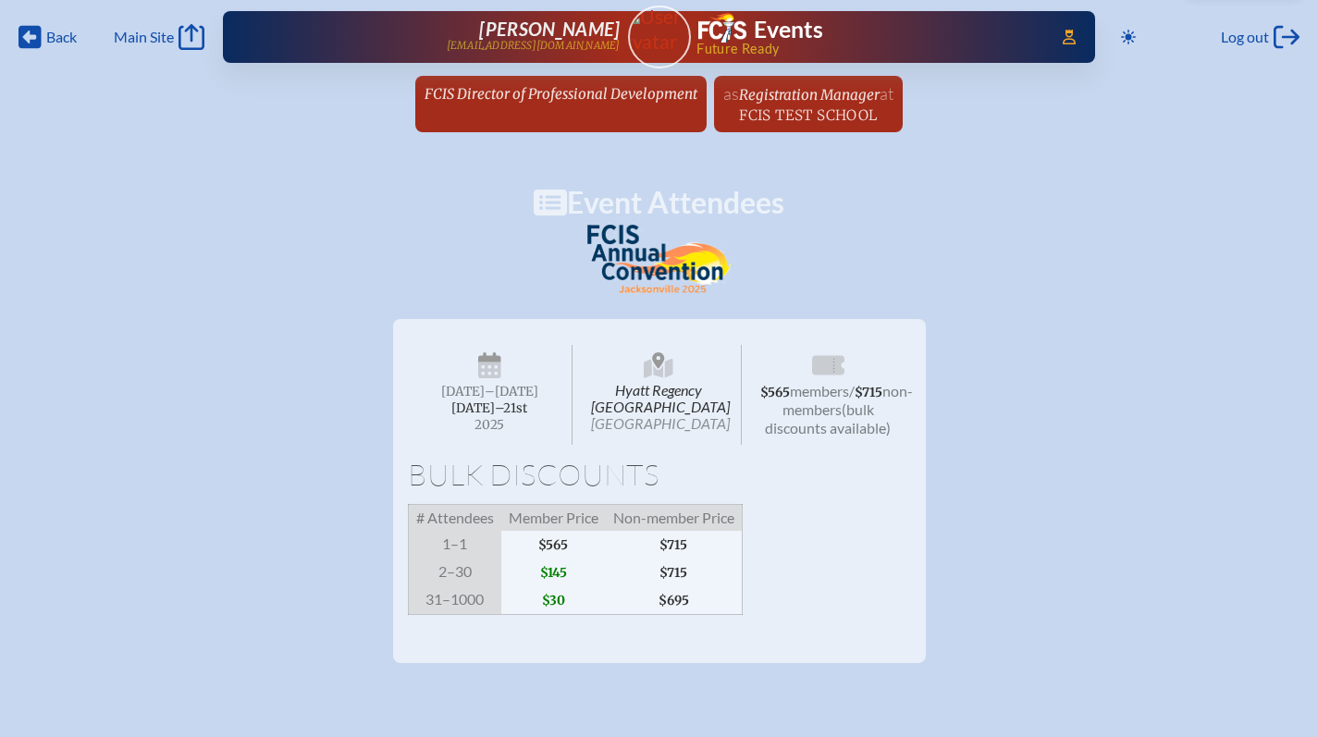
scroll to position [0, 0]
